Goal: Task Accomplishment & Management: Complete application form

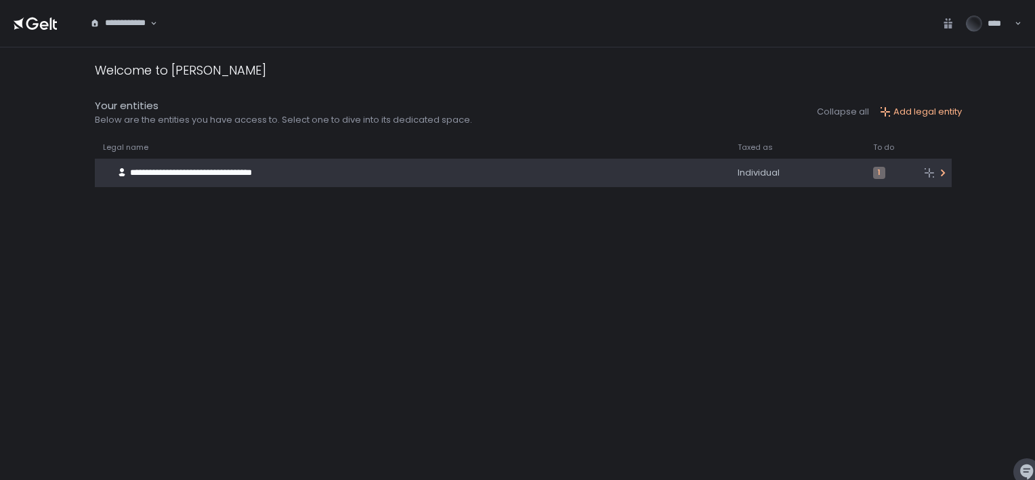
click at [564, 178] on div "**********" at bounding box center [398, 173] width 606 height 26
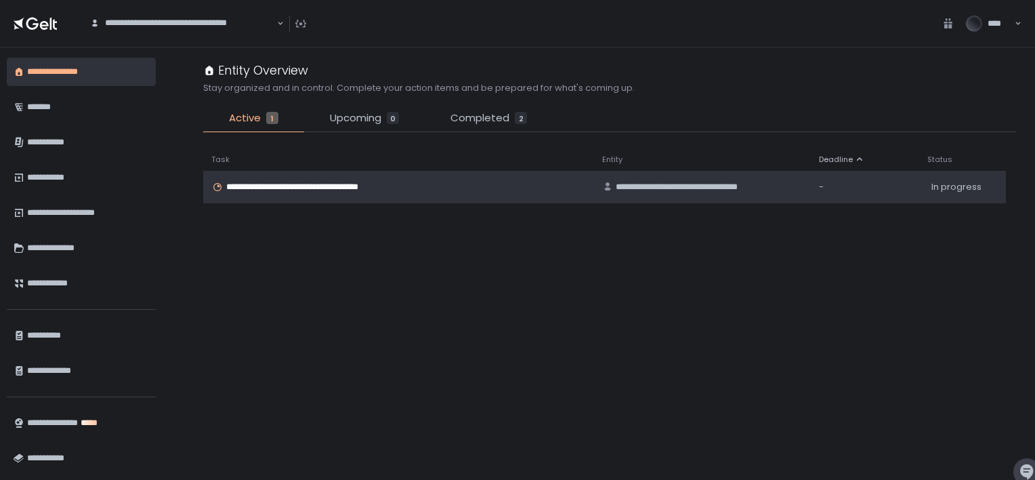
click at [334, 192] on span "**********" at bounding box center [308, 187] width 165 height 12
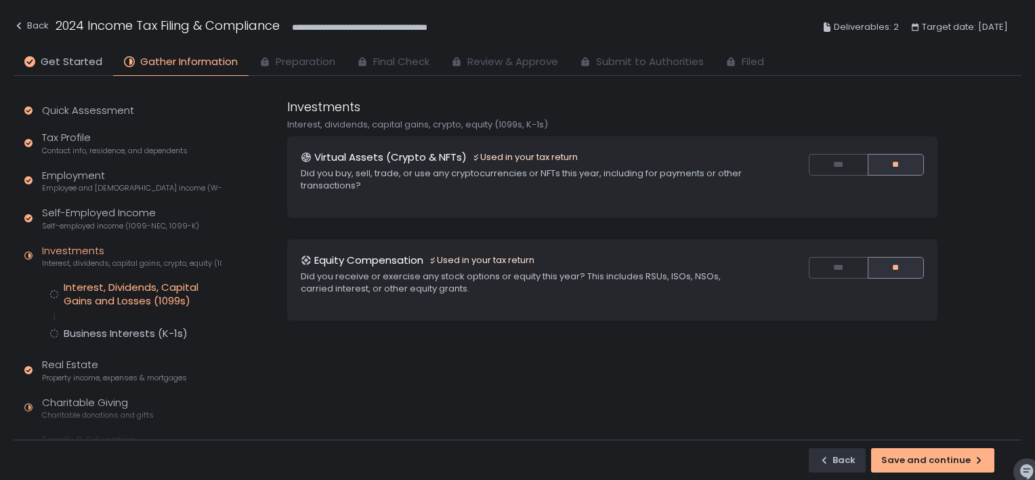
click at [151, 293] on div "Interest, Dividends, Capital Gains and Losses (1099s)" at bounding box center [143, 293] width 158 height 27
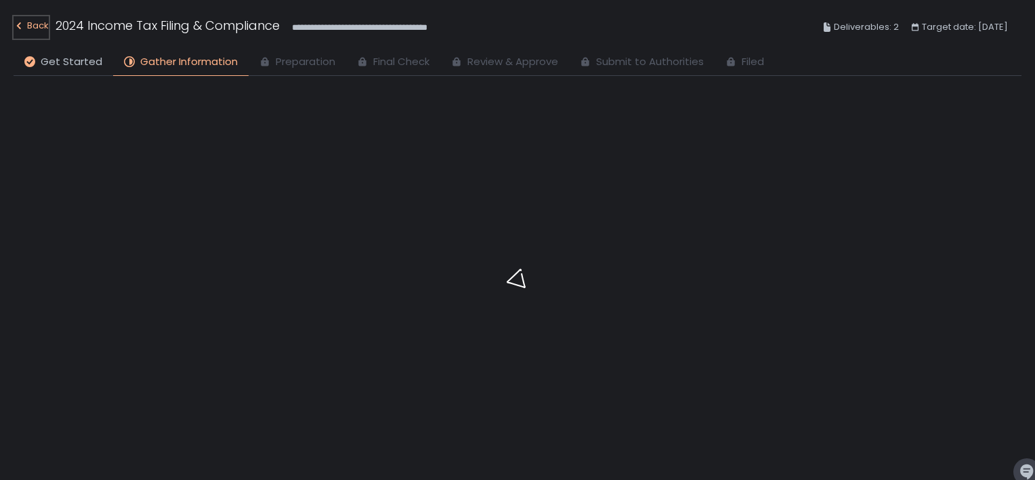
click at [30, 26] on div "Back" at bounding box center [31, 26] width 35 height 16
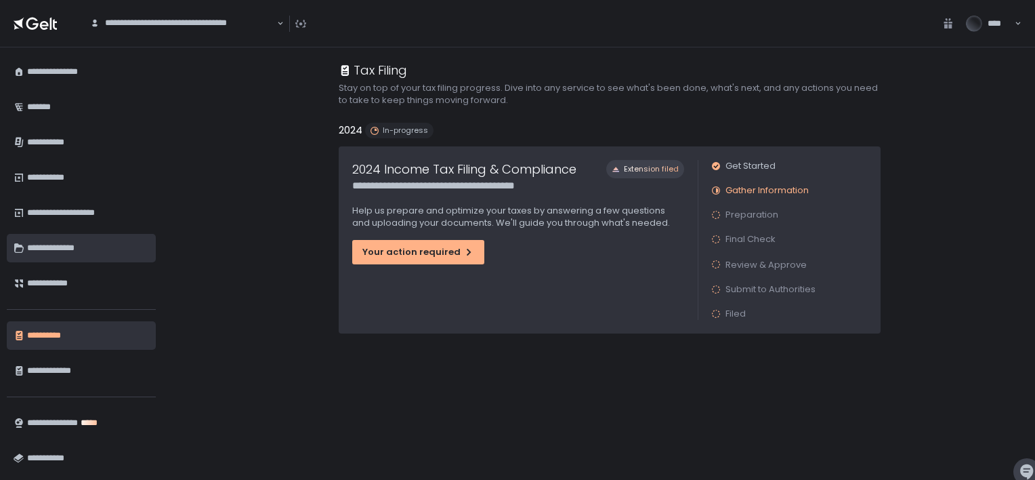
click at [46, 258] on div "**********" at bounding box center [86, 247] width 119 height 23
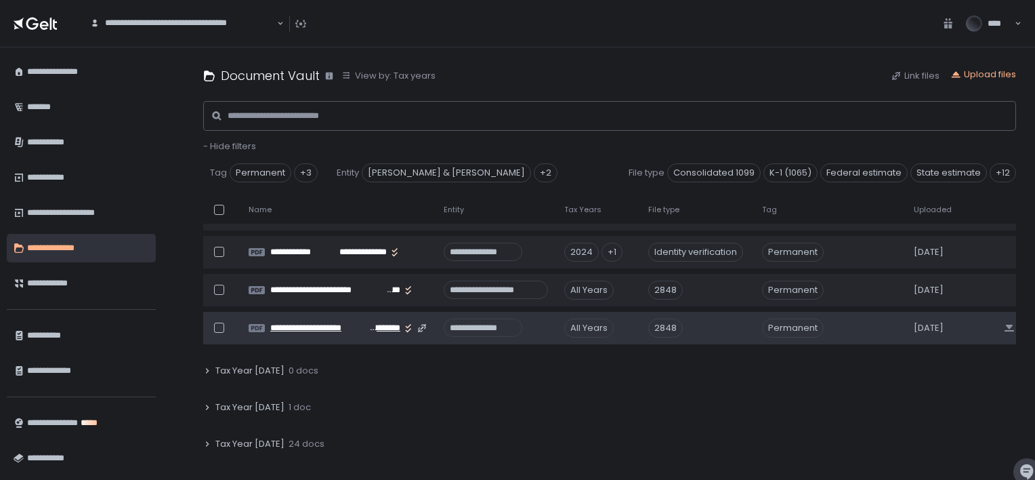
scroll to position [135, 0]
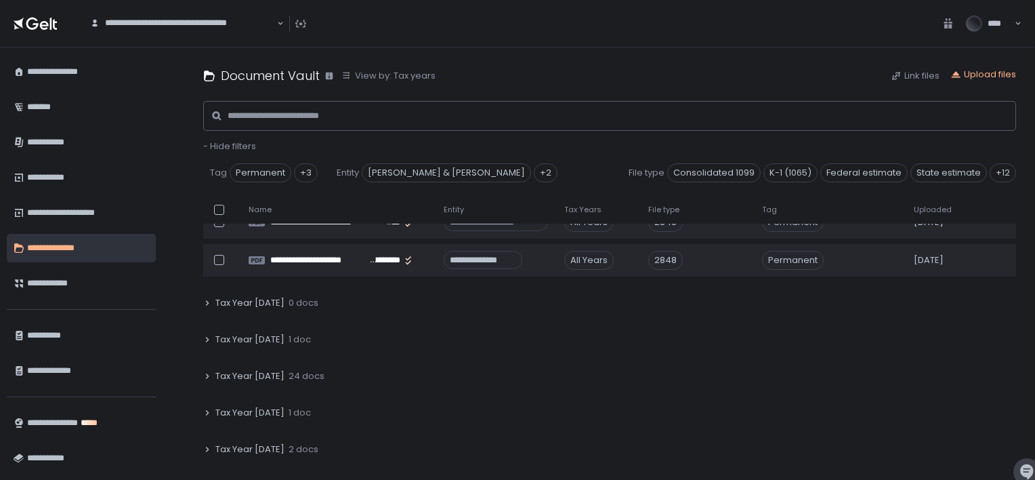
click at [267, 378] on span "Tax Year 2024" at bounding box center [249, 376] width 69 height 12
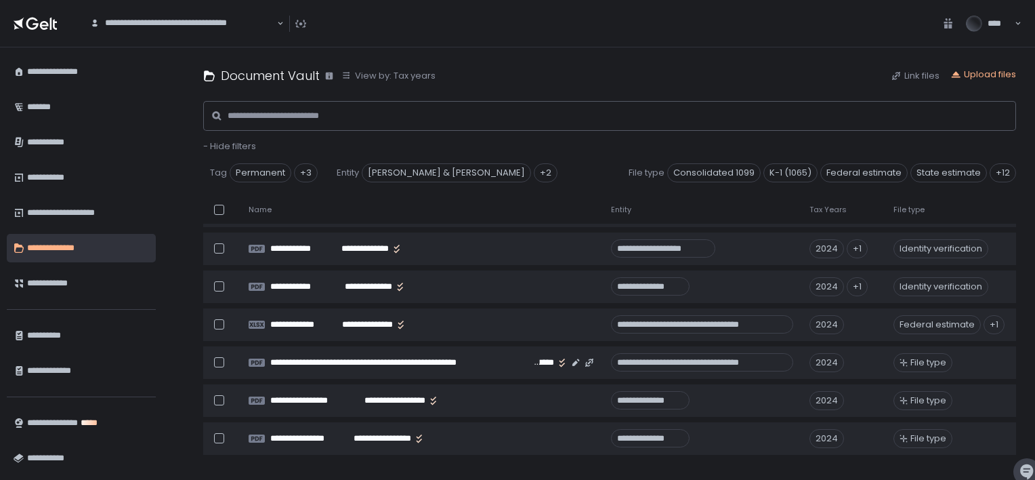
scroll to position [1084, 0]
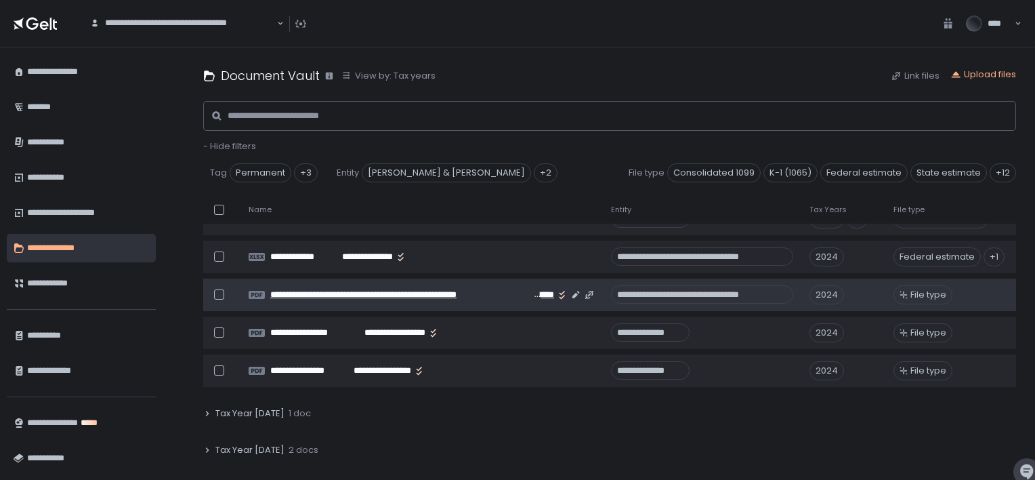
click at [375, 293] on span "**********" at bounding box center [400, 295] width 261 height 12
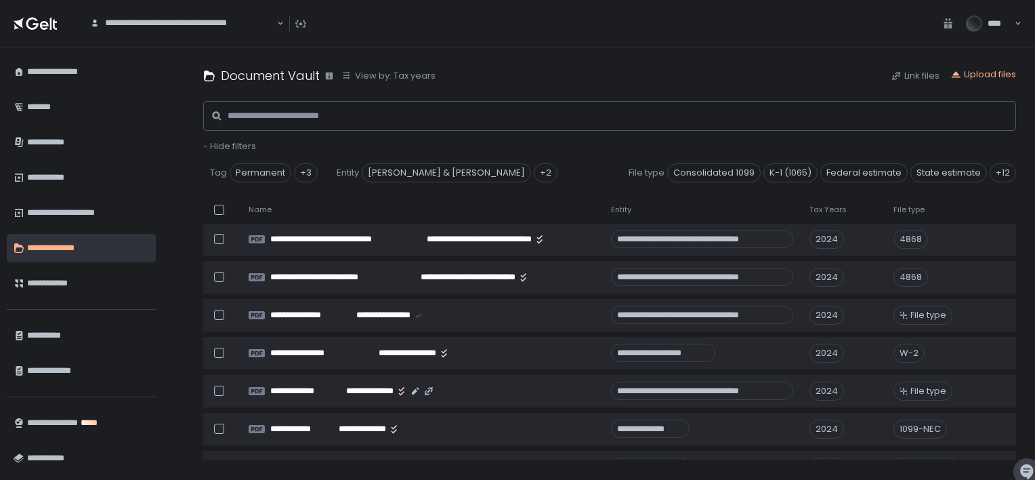
scroll to position [587, 0]
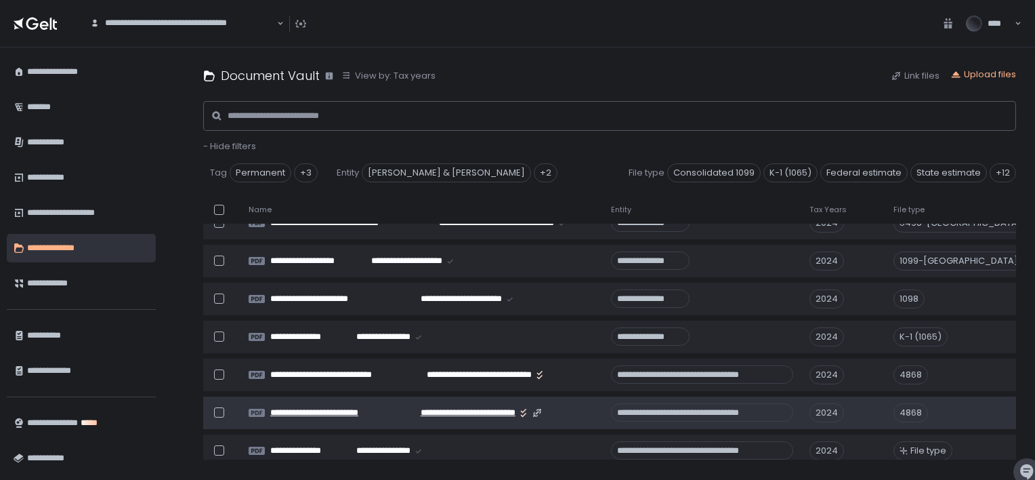
click at [337, 412] on span "**********" at bounding box center [330, 412] width 121 height 12
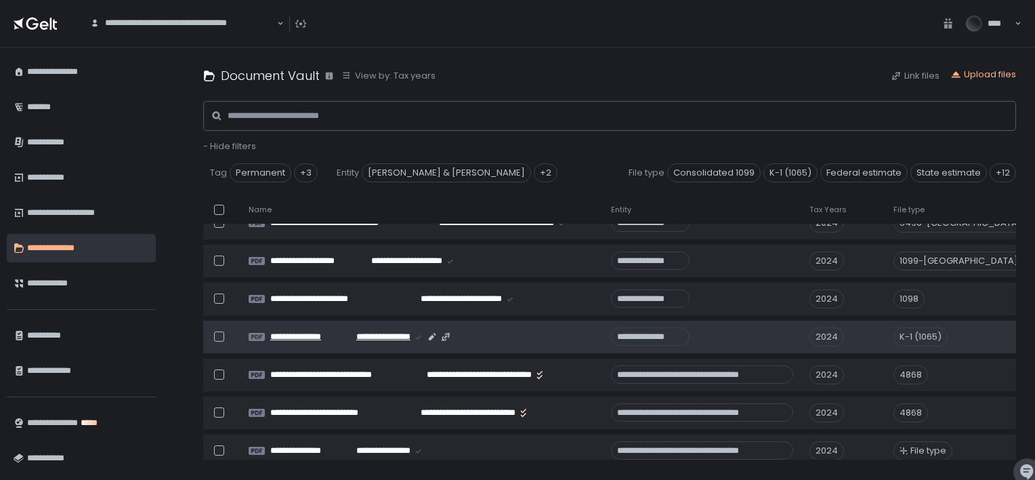
scroll to position [519, 0]
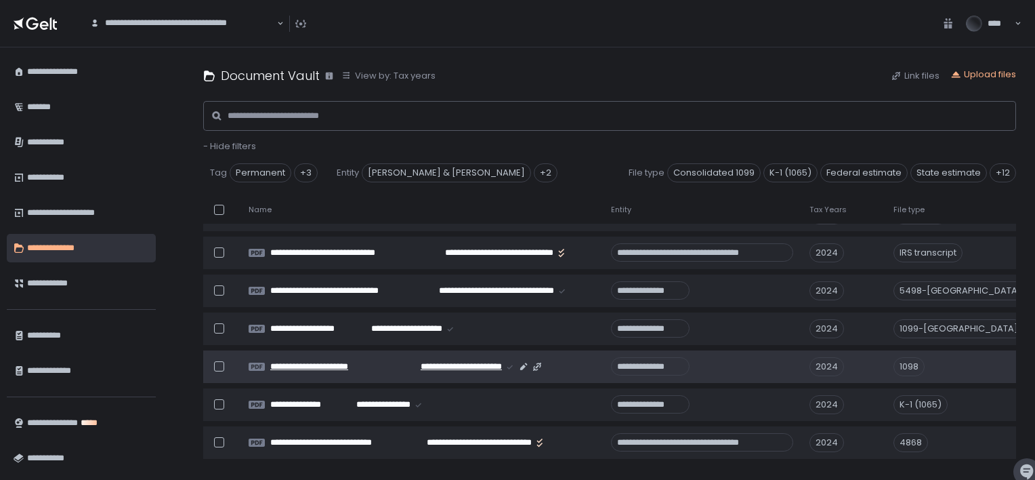
click at [358, 369] on span "**********" at bounding box center [327, 366] width 115 height 12
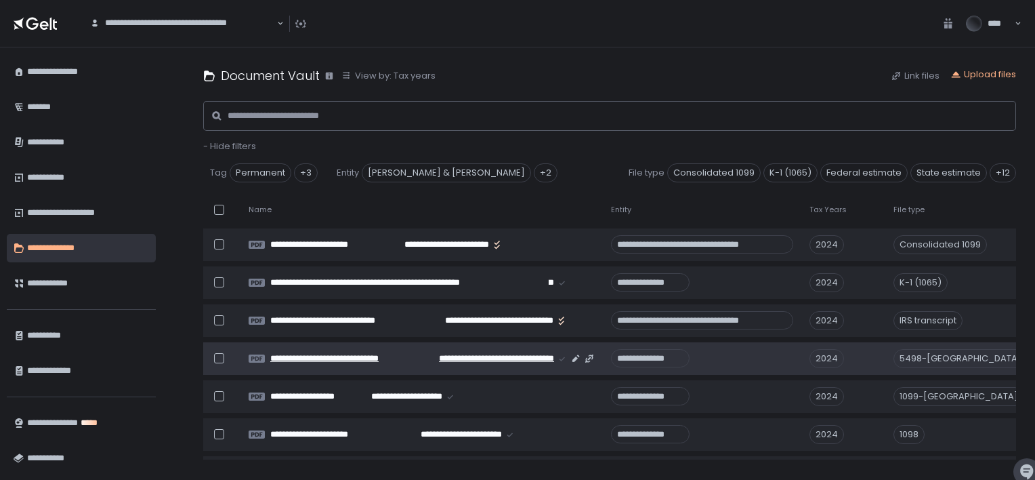
scroll to position [383, 0]
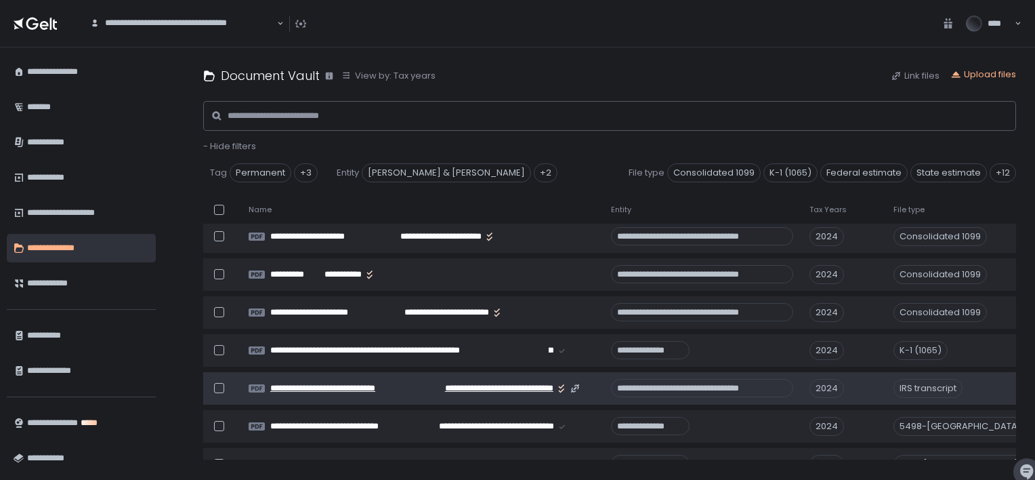
click at [404, 388] on span "**********" at bounding box center [340, 388] width 140 height 12
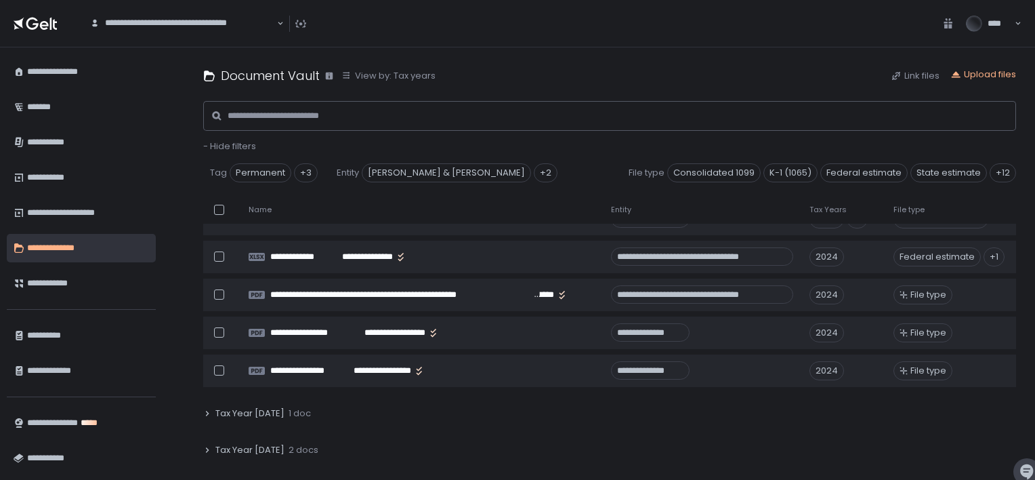
scroll to position [1016, 0]
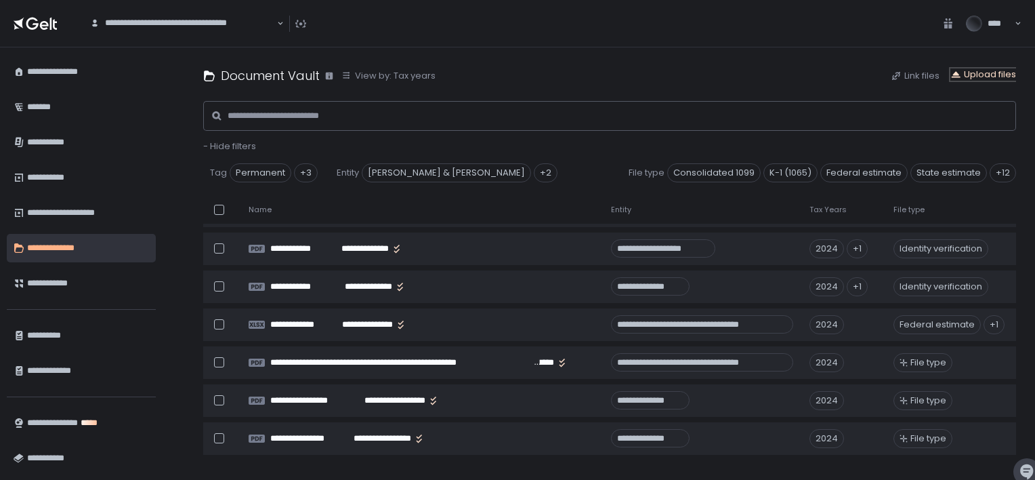
click at [970, 76] on div "Upload files" at bounding box center [983, 74] width 66 height 12
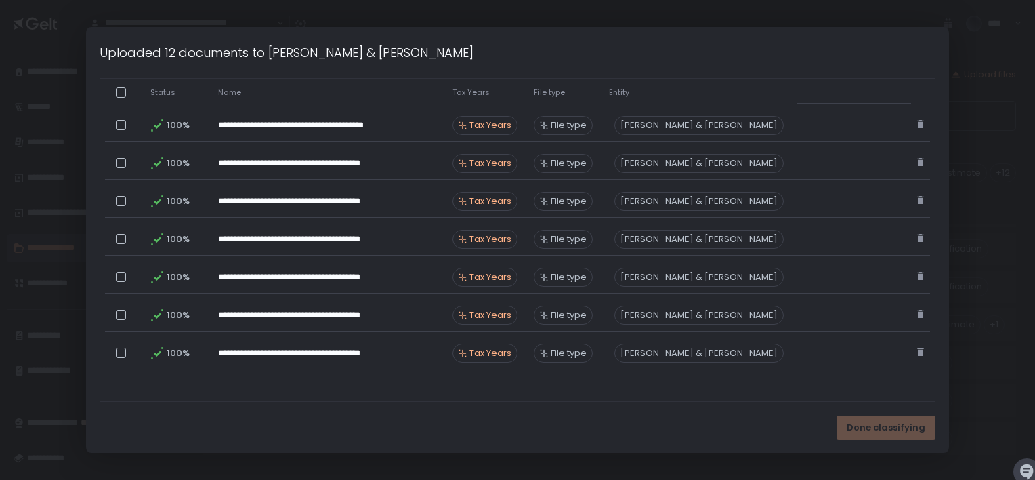
scroll to position [103, 0]
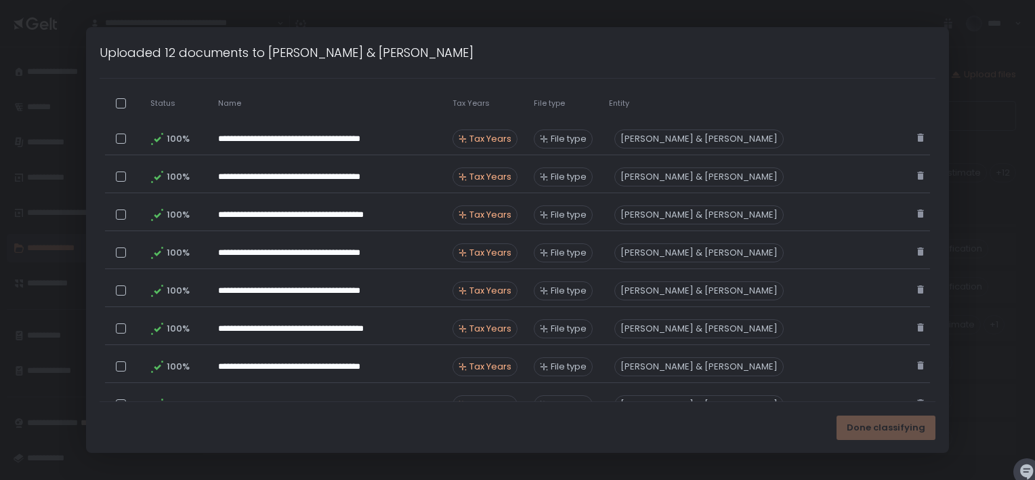
click at [116, 101] on div at bounding box center [121, 103] width 10 height 10
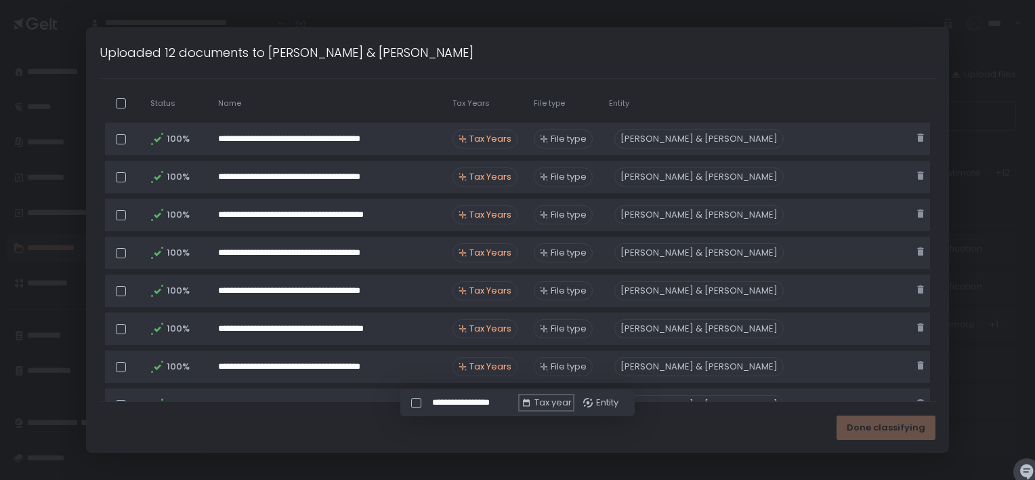
click at [557, 403] on div "Tax year" at bounding box center [546, 402] width 51 height 12
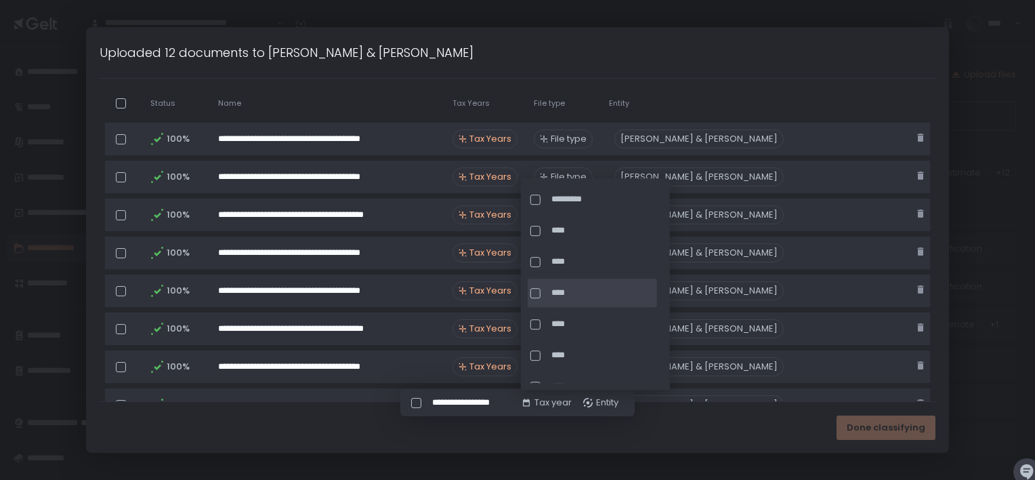
click at [535, 288] on div at bounding box center [535, 293] width 10 height 10
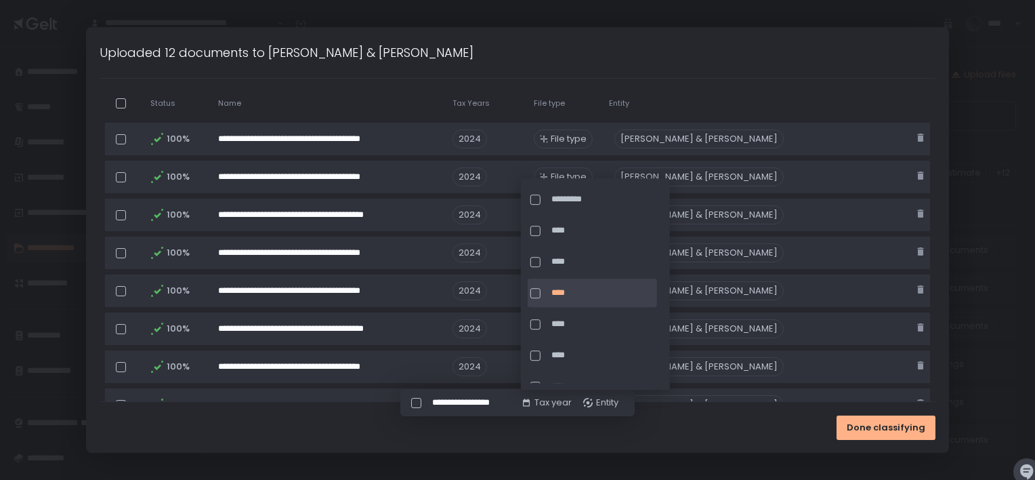
scroll to position [1471, 0]
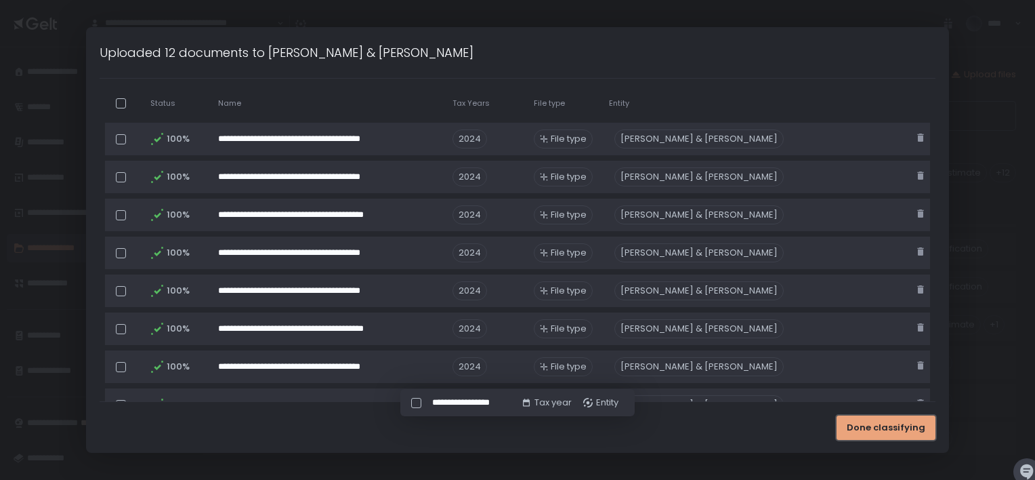
click at [873, 432] on span "Done classifying" at bounding box center [886, 427] width 79 height 12
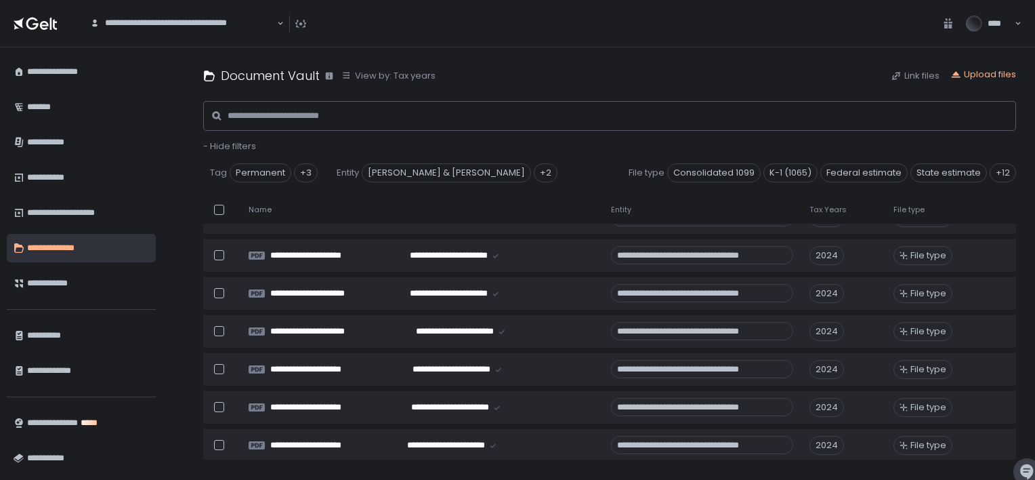
scroll to position [297, 0]
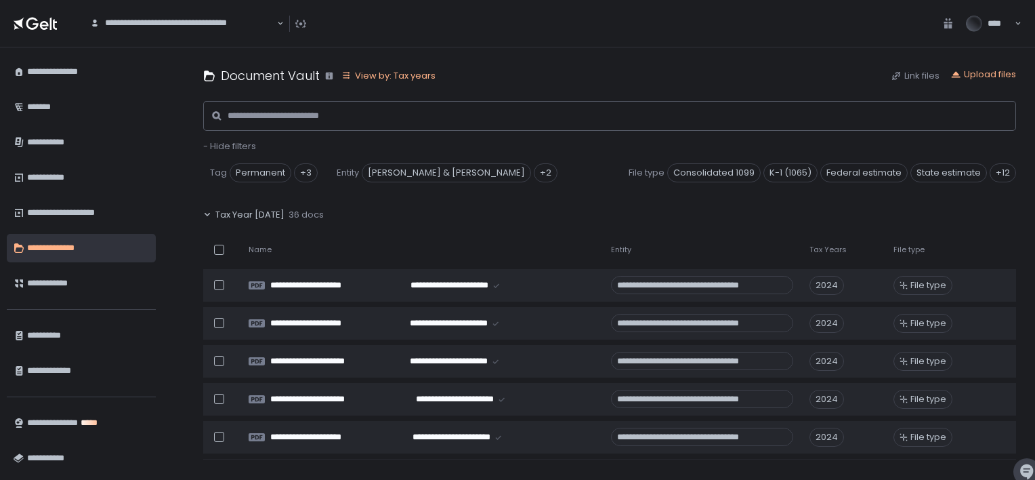
click at [350, 73] on icon "button" at bounding box center [346, 75] width 11 height 11
click at [547, 68] on div "Document Vault View by: Tax years Link files Upload files" at bounding box center [609, 75] width 813 height 18
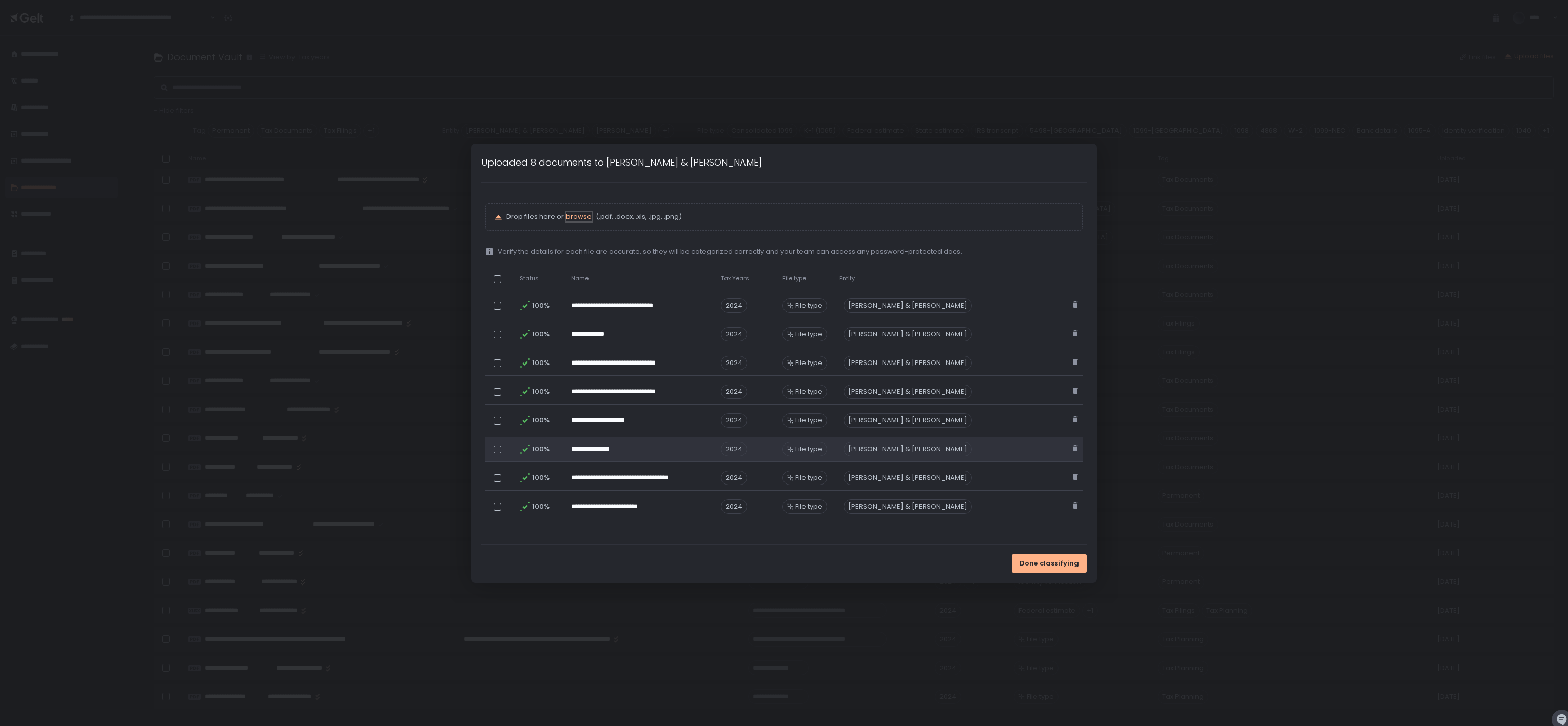
scroll to position [1064, 0]
click at [494, 279] on div at bounding box center [498, 279] width 8 height 8
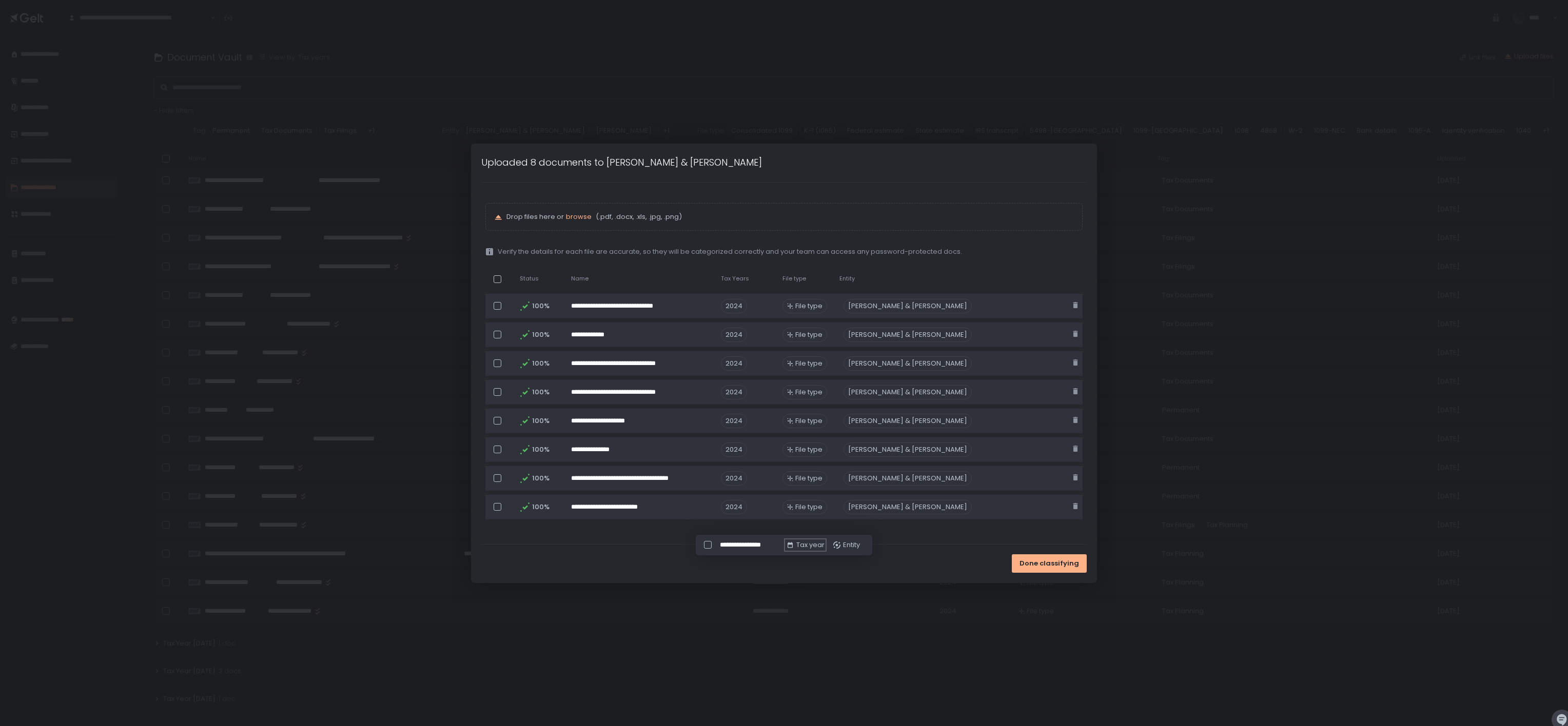
click at [783, 363] on div "Tax year" at bounding box center [805, 545] width 39 height 9
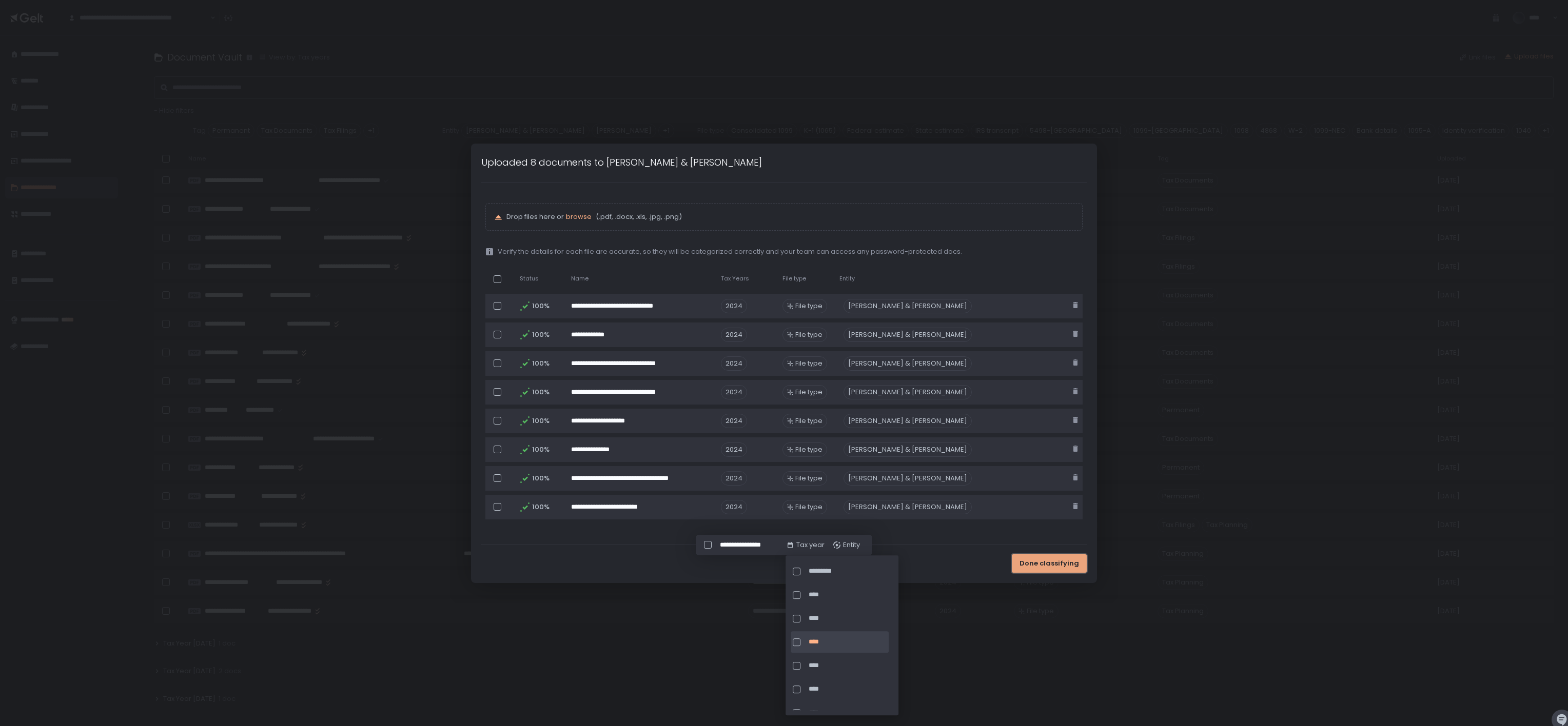
click at [783, 363] on span "Done classifying" at bounding box center [1049, 563] width 60 height 9
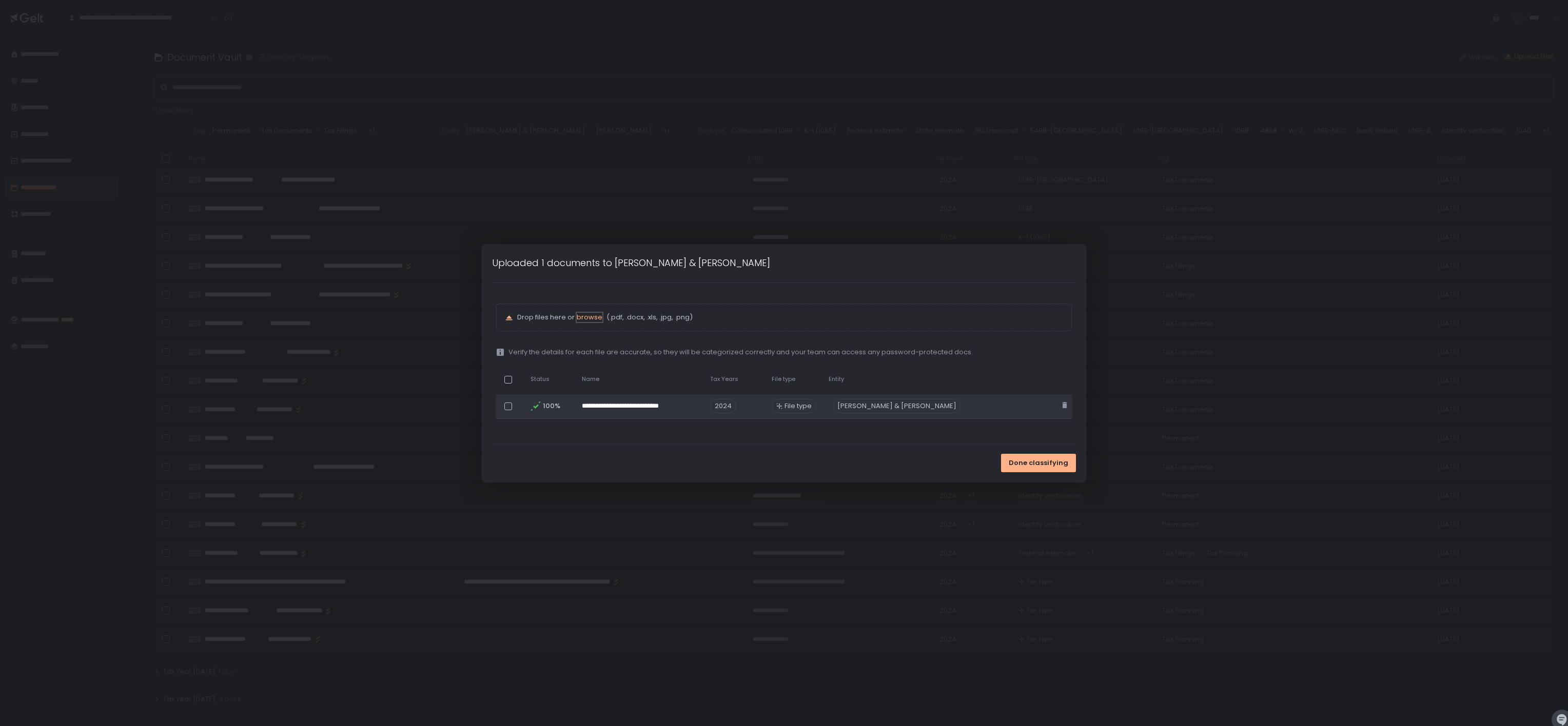
scroll to position [1093, 0]
click at [783, 363] on span "File type" at bounding box center [798, 406] width 27 height 9
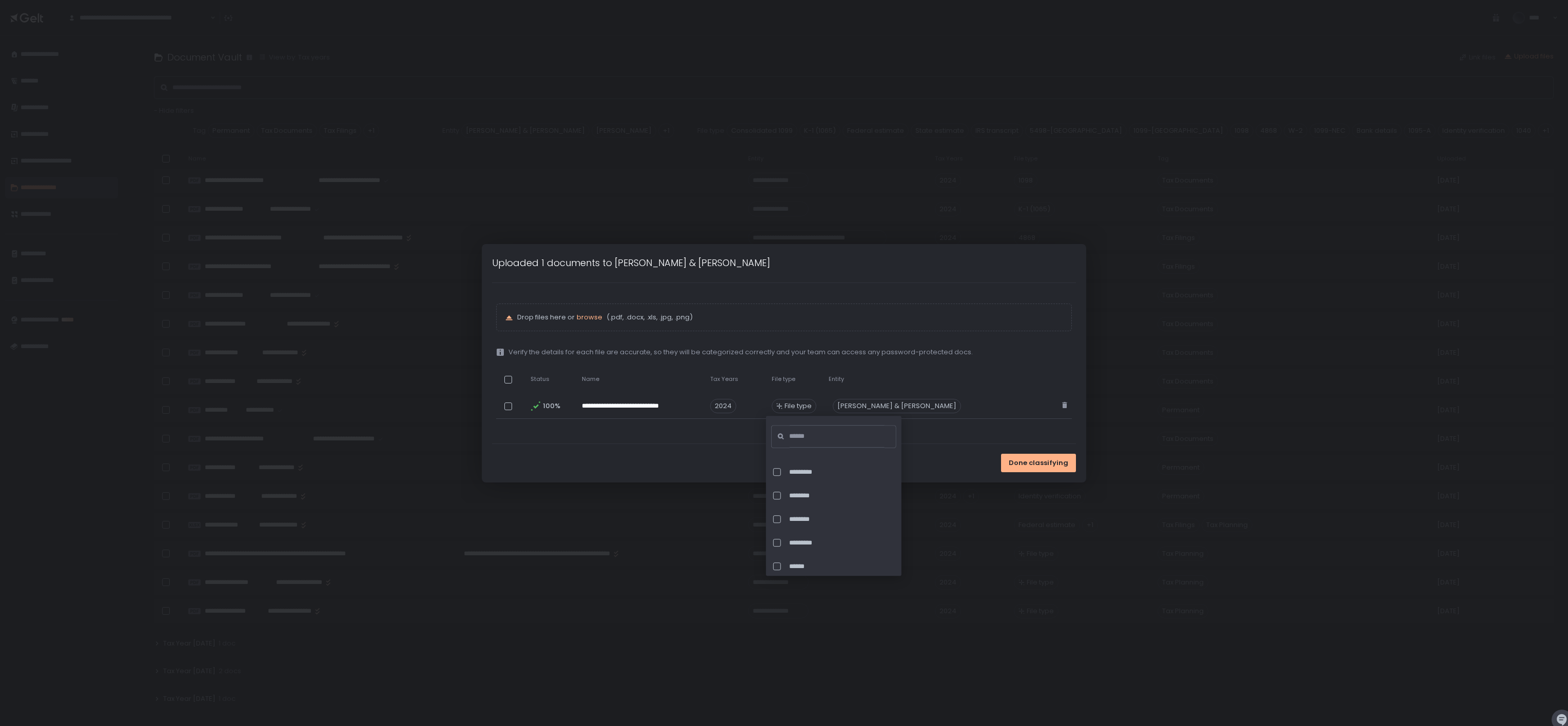
scroll to position [718, 0]
click at [783, 363] on input at bounding box center [836, 437] width 95 height 23
type input "******"
click at [774, 363] on div at bounding box center [777, 467] width 8 height 8
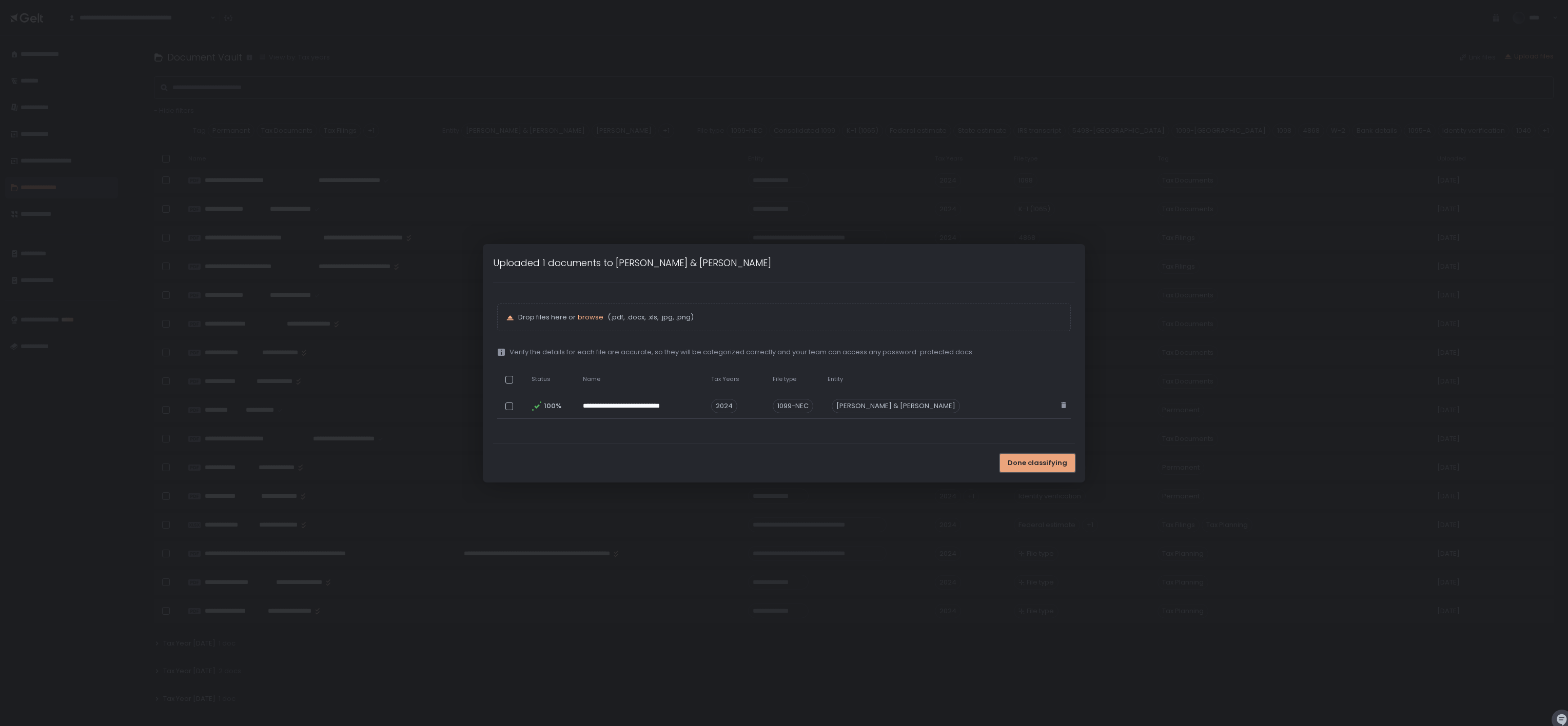
click at [783, 363] on span "Done classifying" at bounding box center [1038, 463] width 60 height 9
click at [758, 363] on td "File type" at bounding box center [778, 407] width 57 height 25
click at [773, 363] on span "File type" at bounding box center [783, 406] width 27 height 9
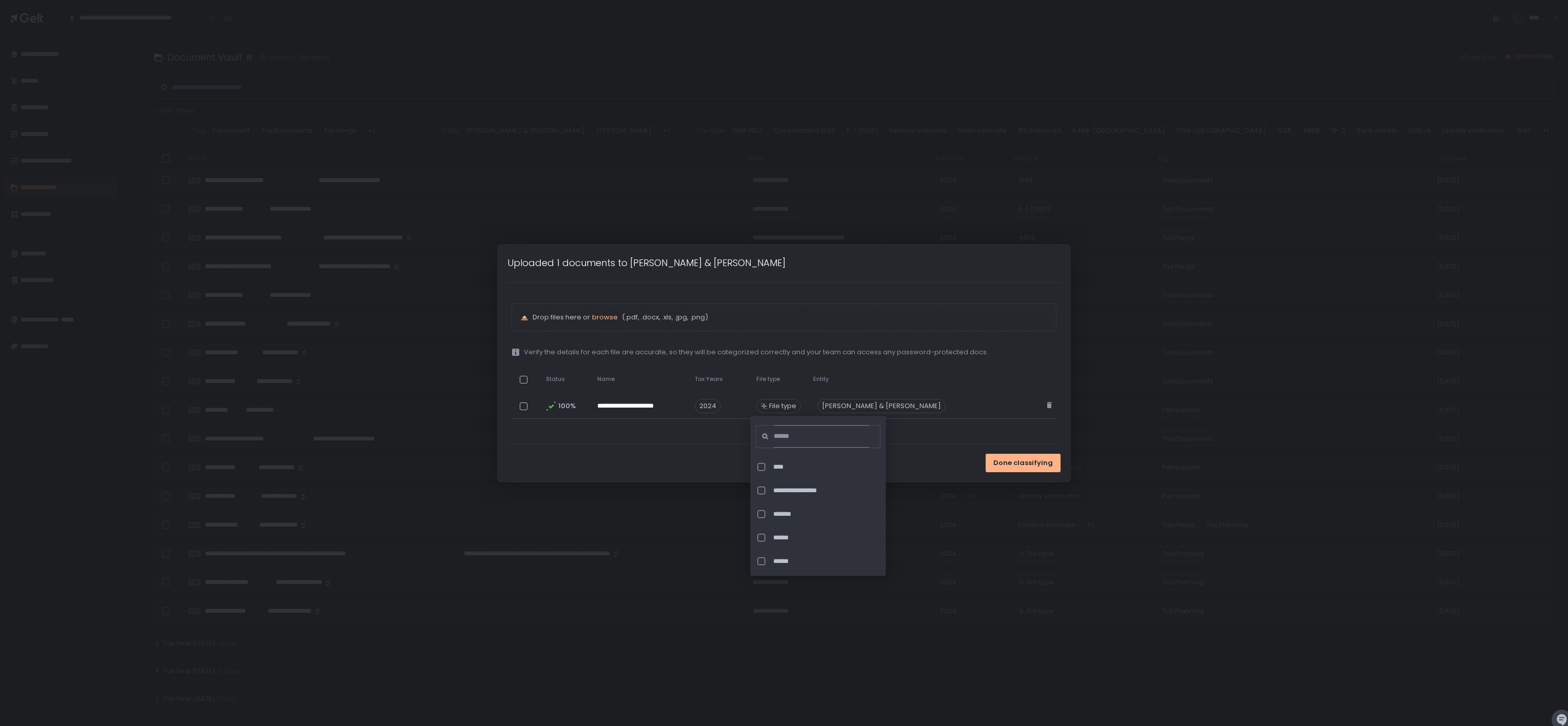
click at [782, 363] on input at bounding box center [821, 437] width 95 height 23
type input "***"
click at [760, 363] on div "*******" at bounding box center [816, 467] width 121 height 21
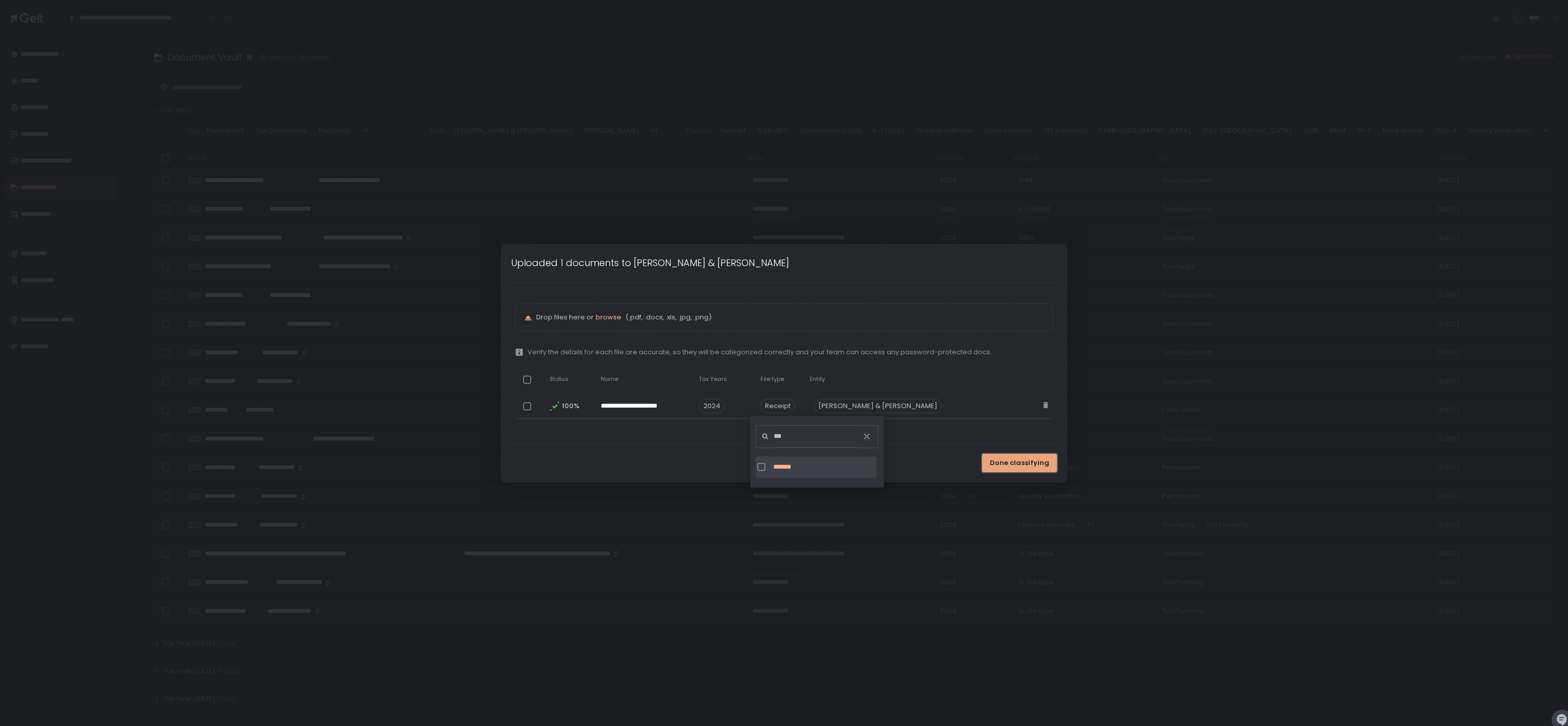
click at [783, 363] on span "Done classifying" at bounding box center [1020, 463] width 60 height 9
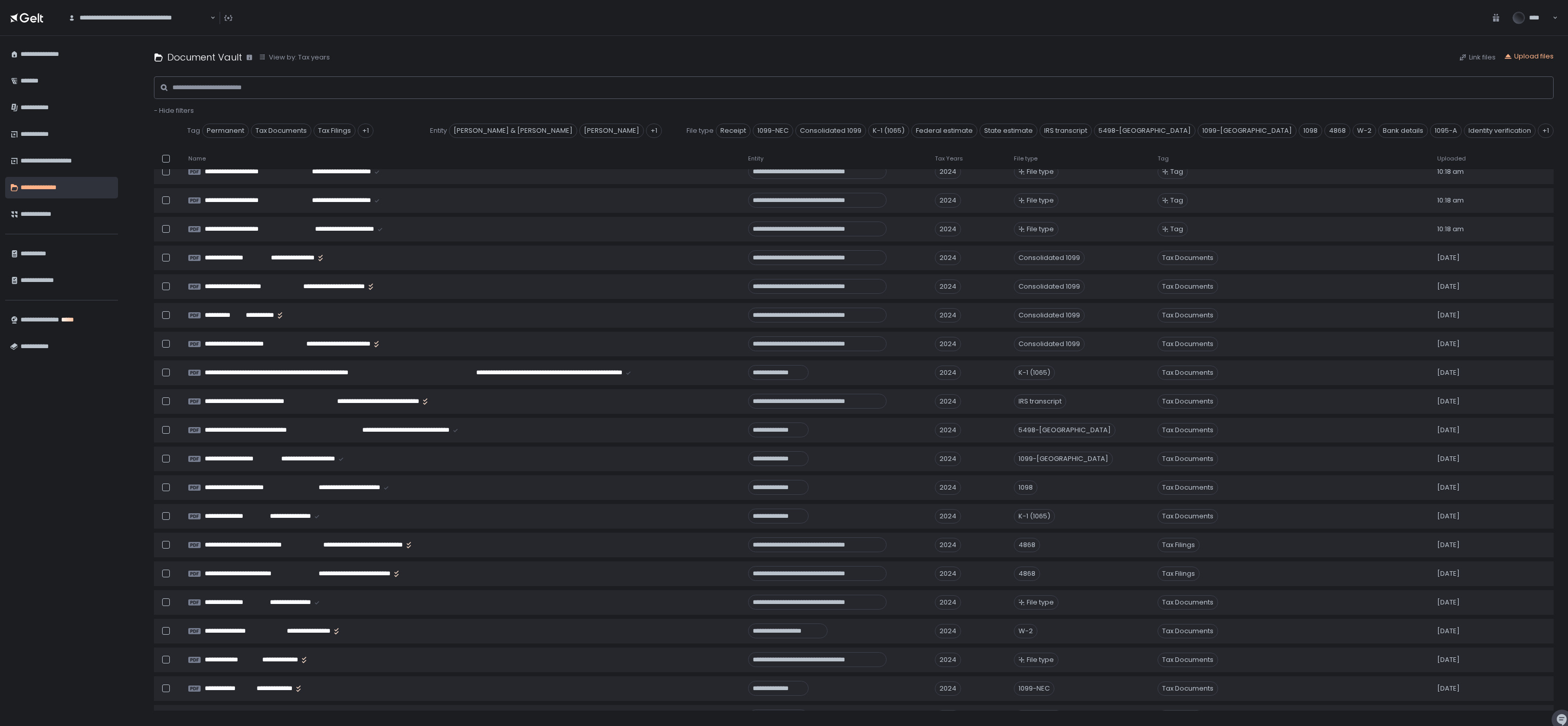
scroll to position [712, 0]
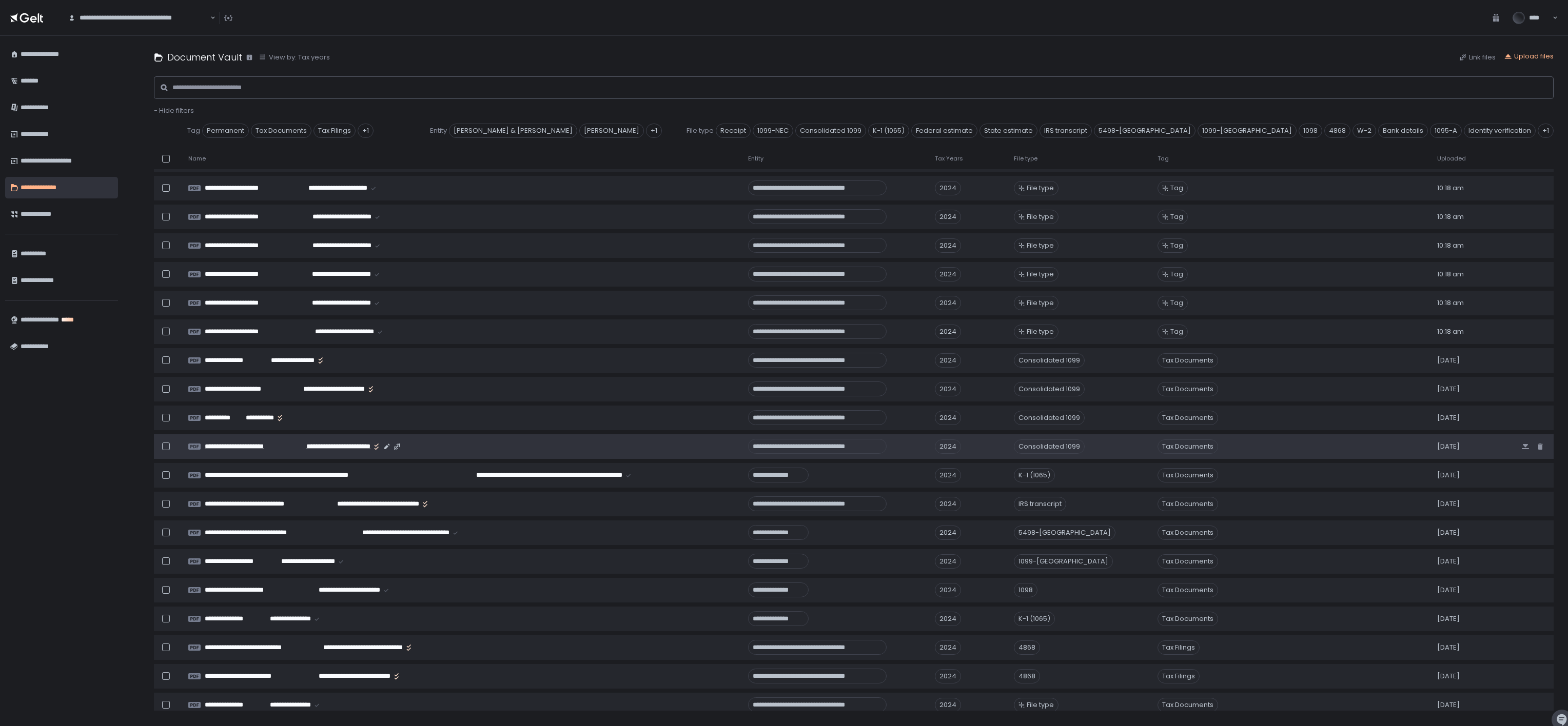
click at [314, 363] on span "**********" at bounding box center [330, 447] width 83 height 9
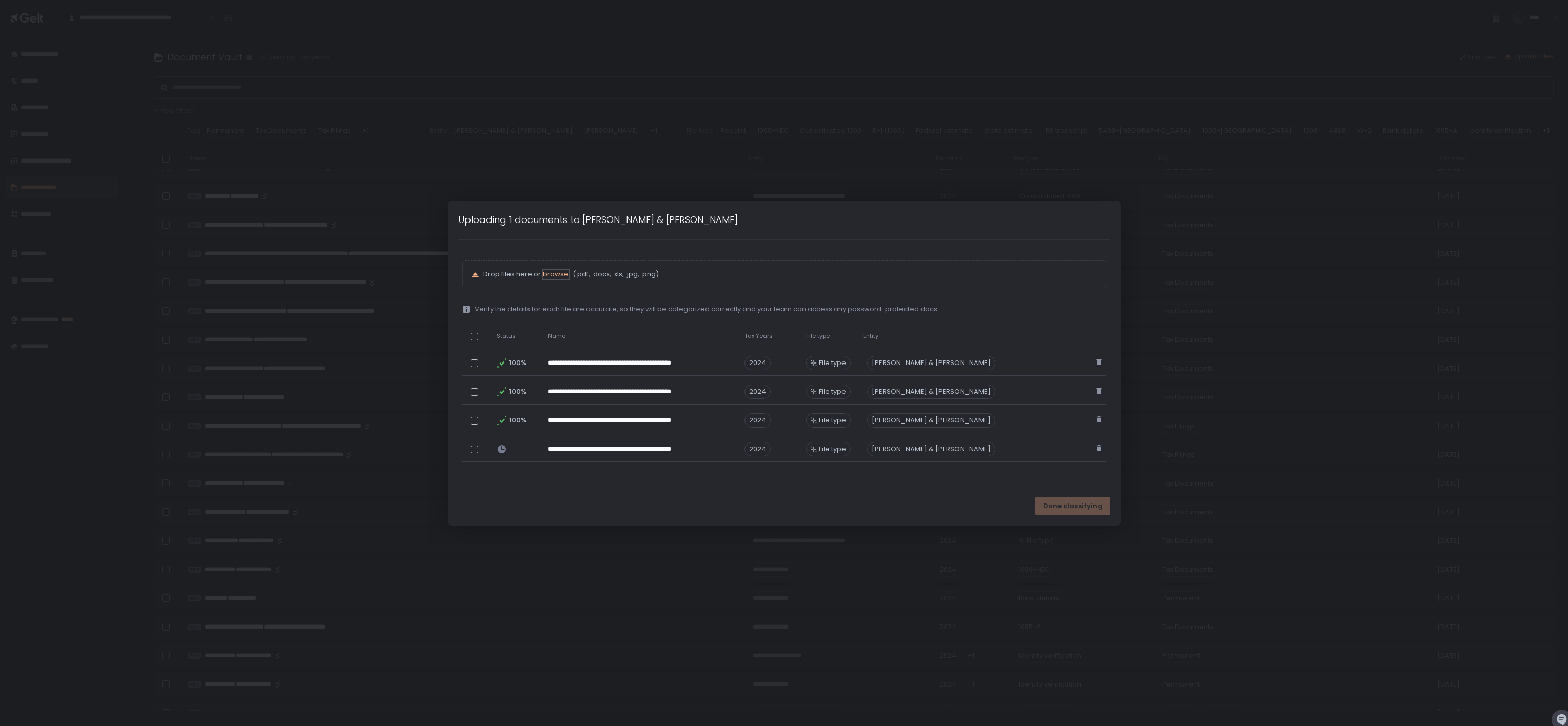
scroll to position [1106, 0]
click at [470, 336] on div at bounding box center [474, 337] width 8 height 8
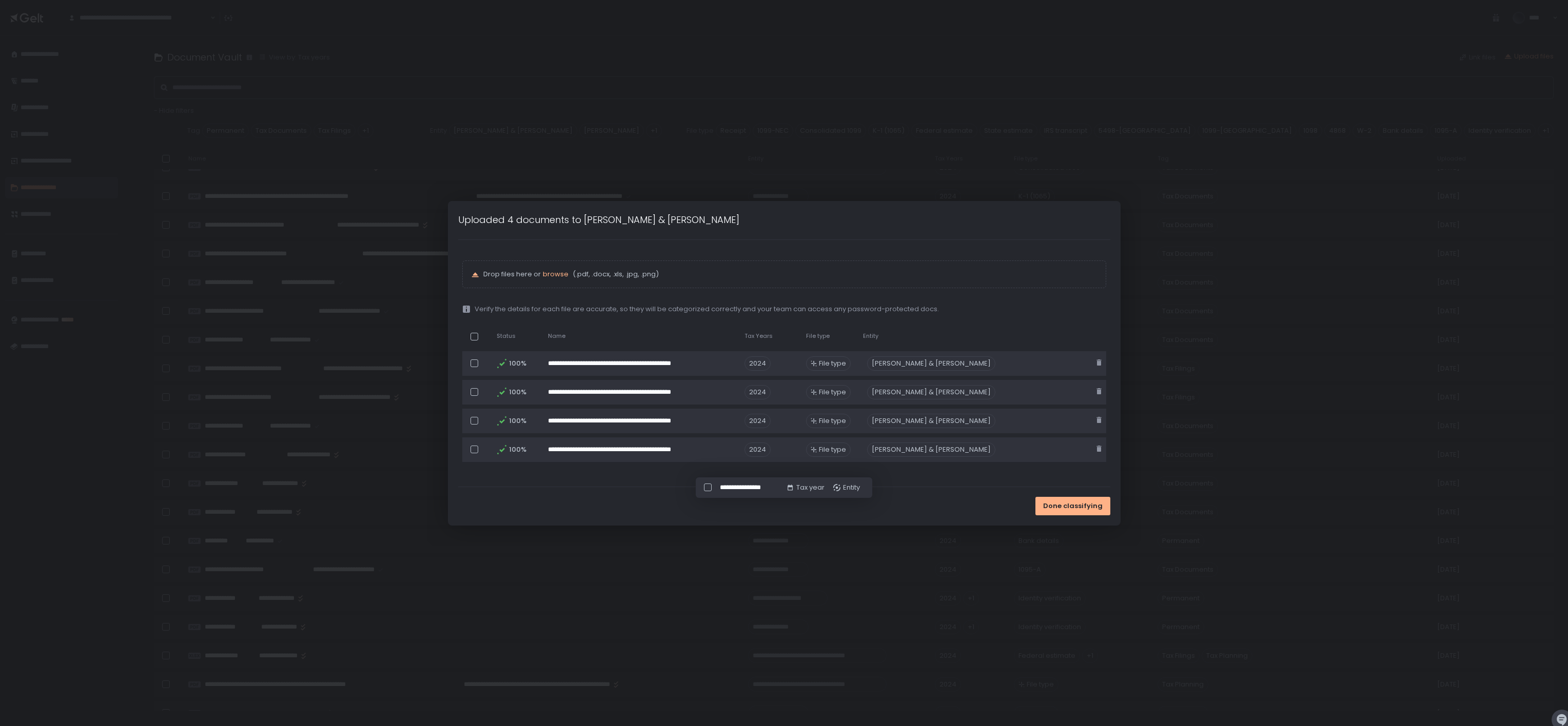
scroll to position [1135, 0]
click at [783, 363] on div "Tax year" at bounding box center [805, 488] width 39 height 9
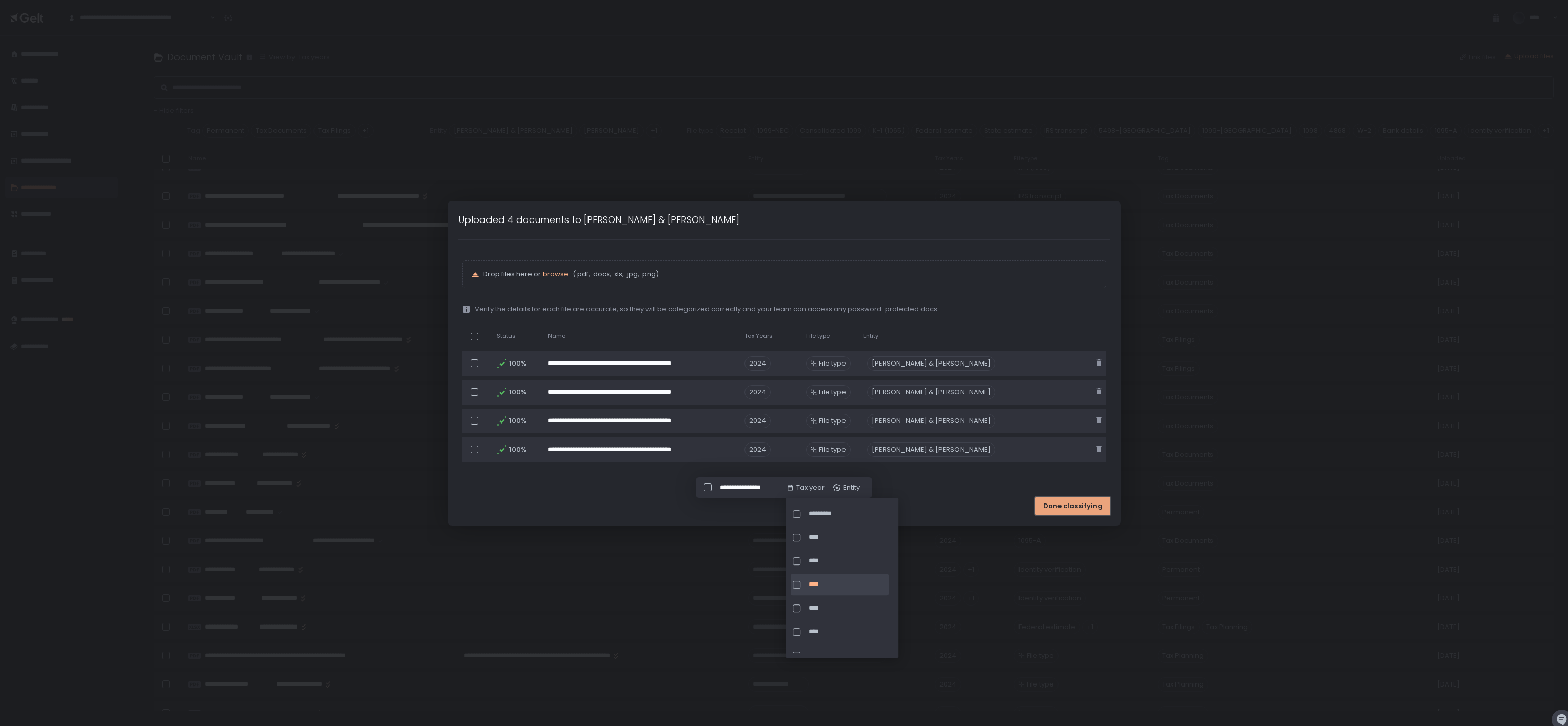
click at [783, 363] on span "Done classifying" at bounding box center [1073, 506] width 60 height 9
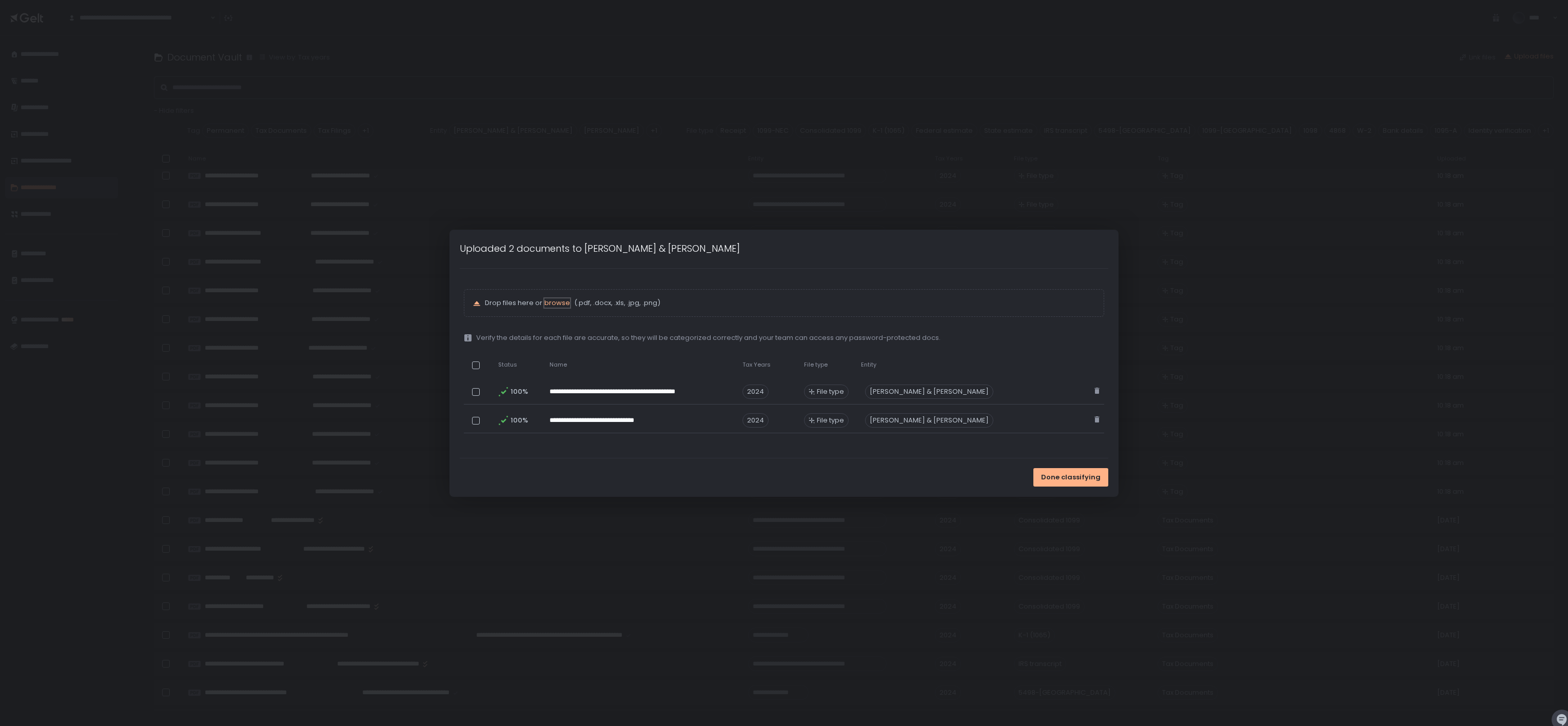
scroll to position [781, 0]
click at [470, 363] on div at bounding box center [478, 365] width 16 height 20
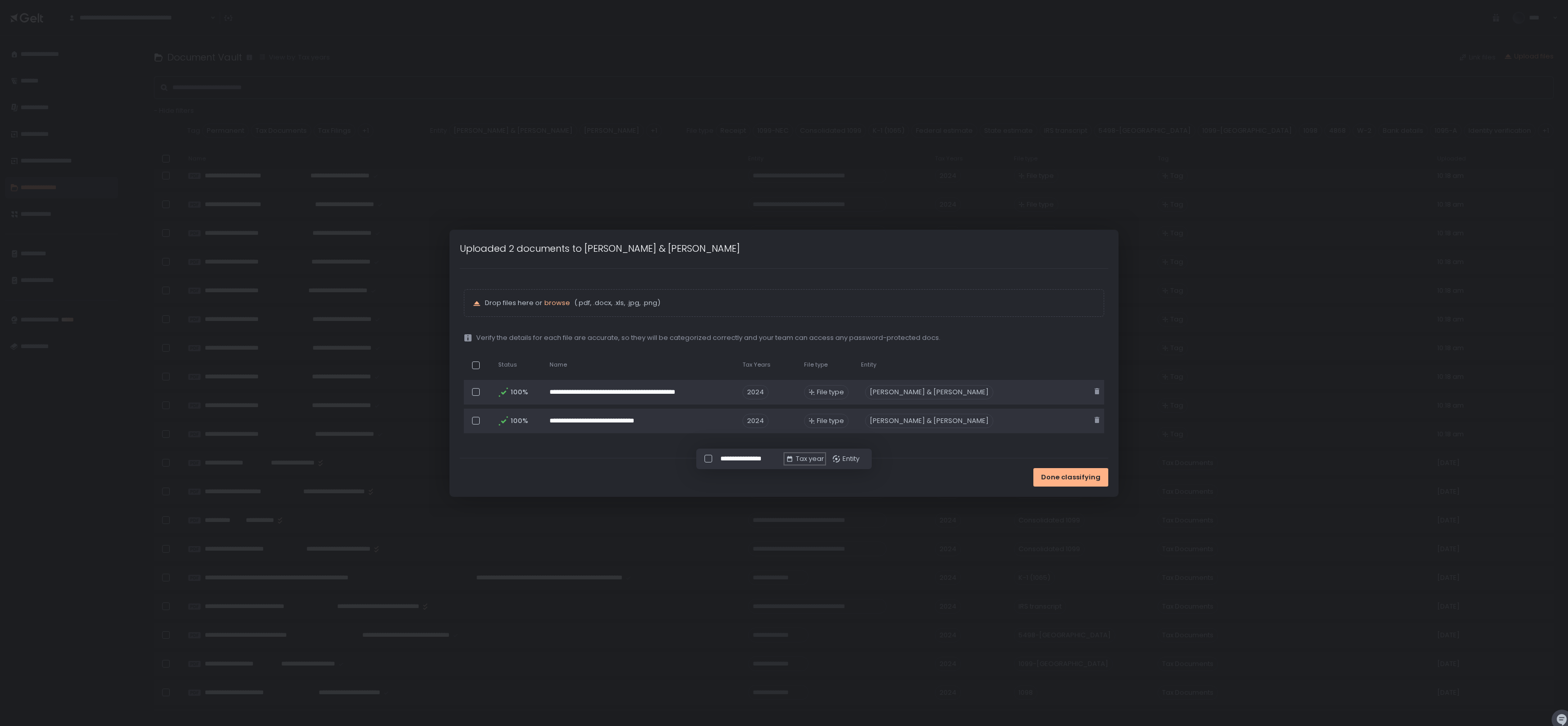
click at [783, 363] on div "Tax year" at bounding box center [804, 459] width 39 height 9
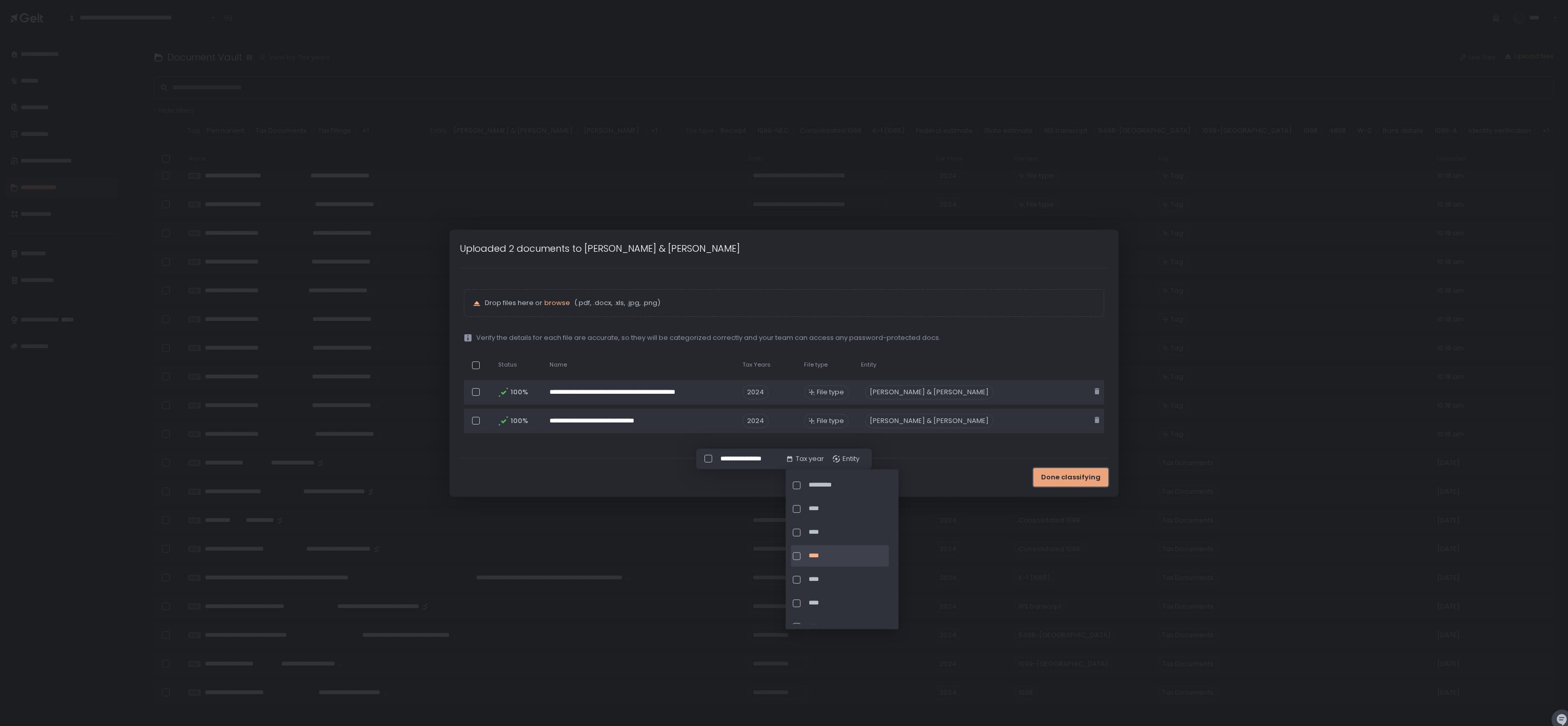
click at [783, 363] on span "Done classifying" at bounding box center [1071, 478] width 60 height 9
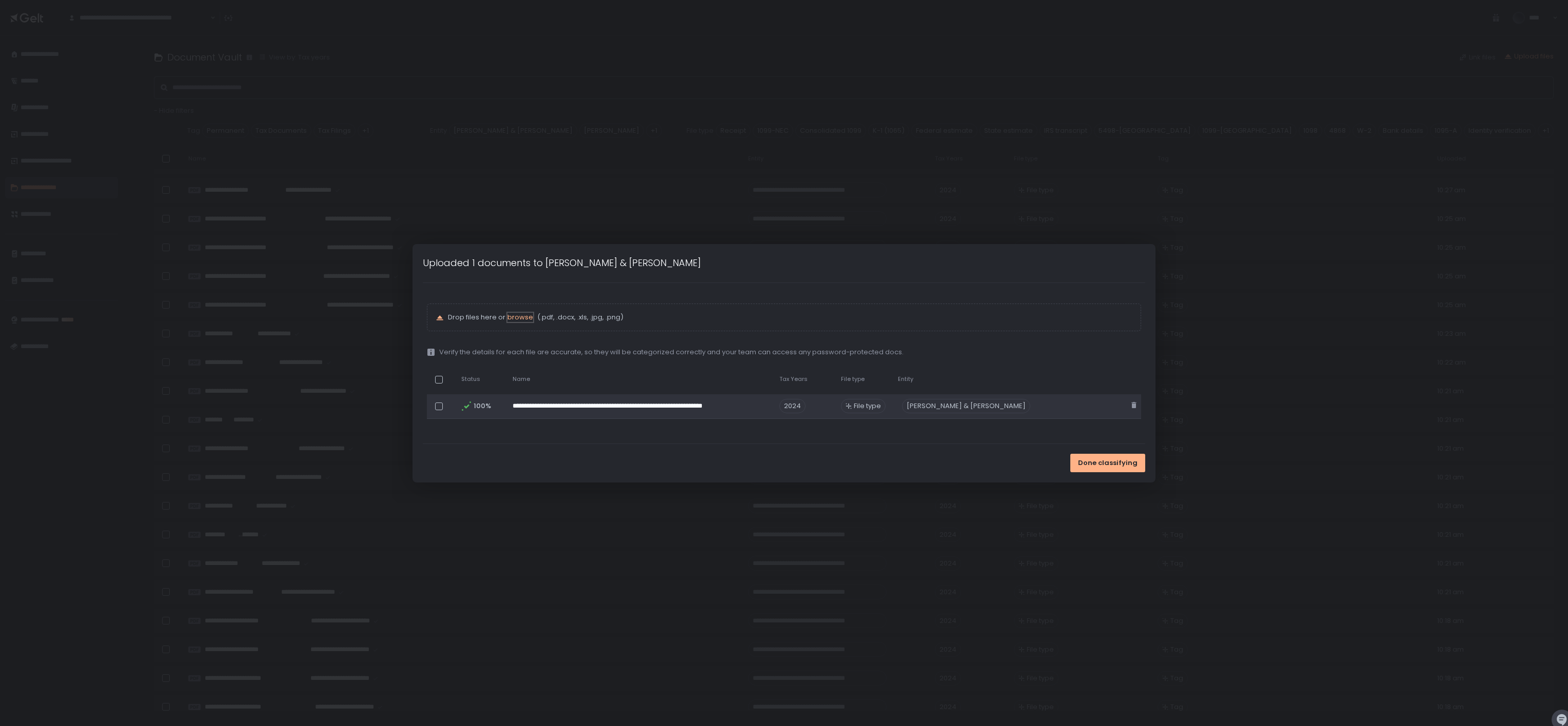
scroll to position [336, 0]
click at [783, 363] on span "File type" at bounding box center [867, 406] width 27 height 9
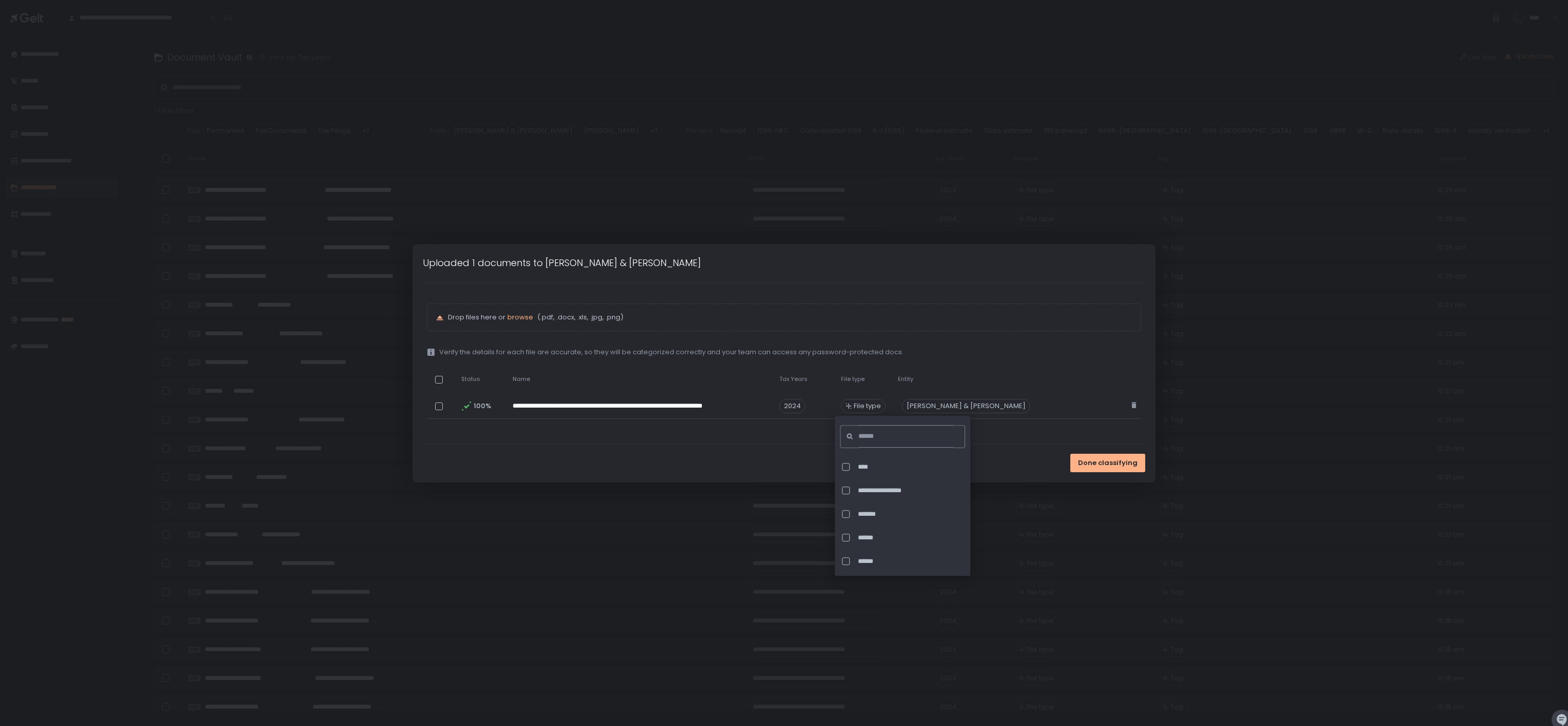
click at [783, 363] on input at bounding box center [905, 437] width 95 height 23
type input "***"
click at [783, 363] on div at bounding box center [846, 467] width 8 height 8
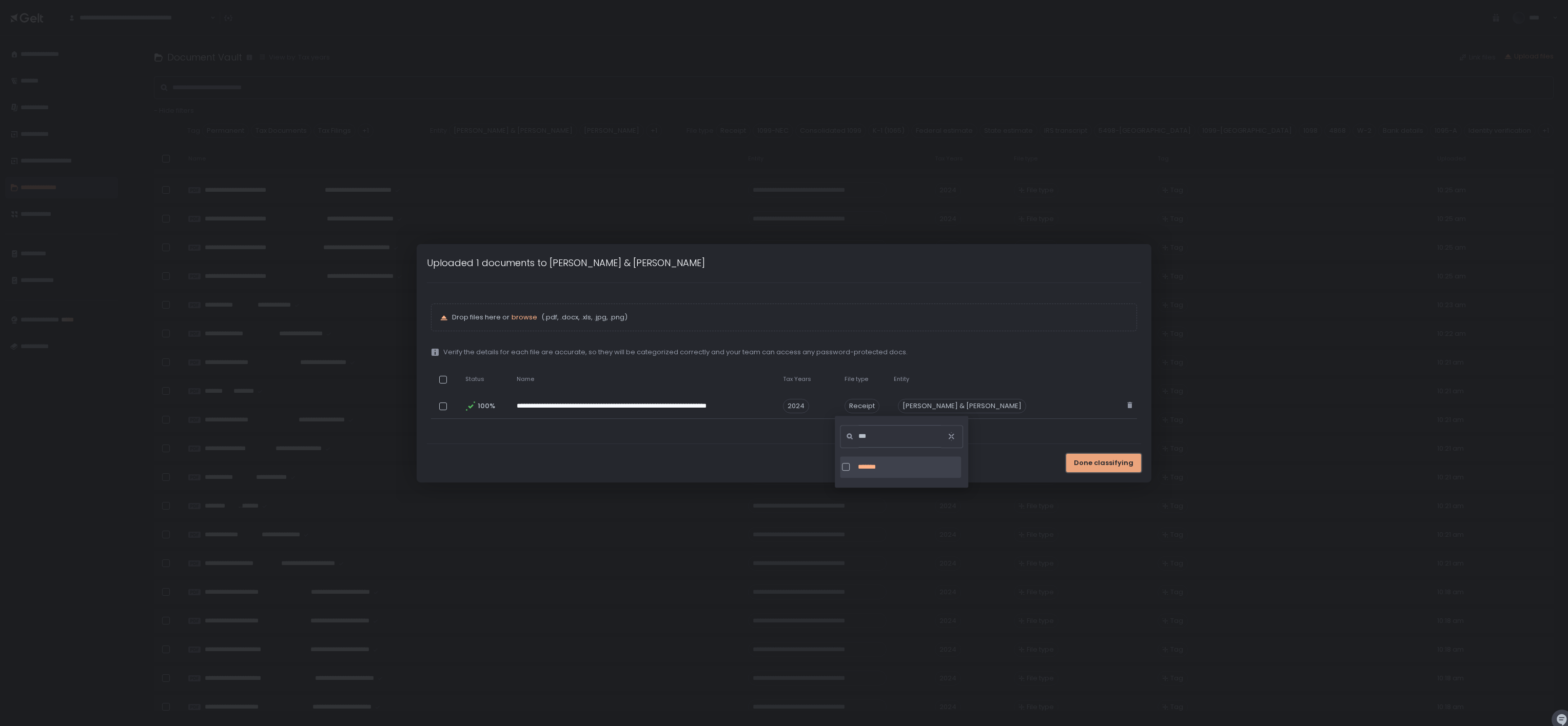
click at [783, 363] on span "Done classifying" at bounding box center [1104, 463] width 60 height 9
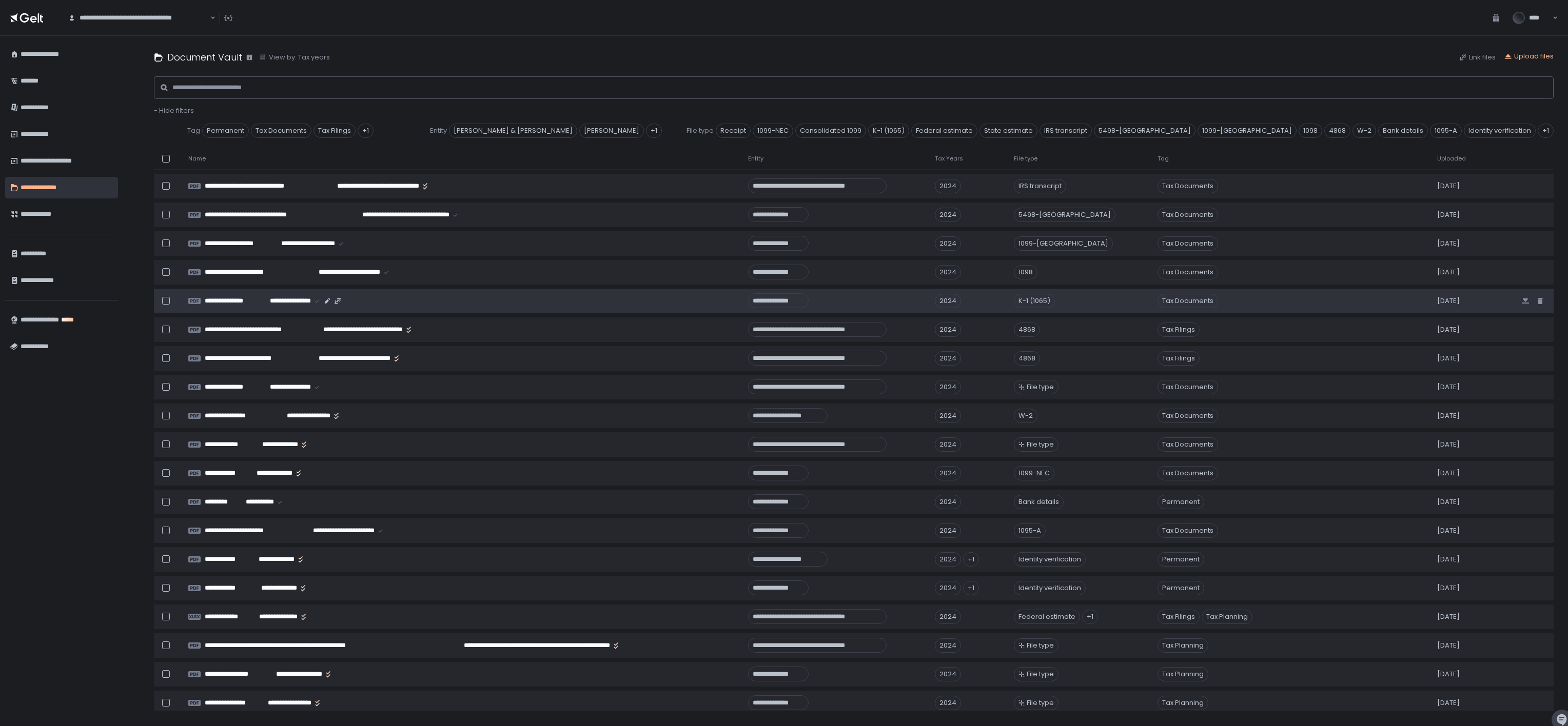
scroll to position [1323, 0]
